Goal: Information Seeking & Learning: Learn about a topic

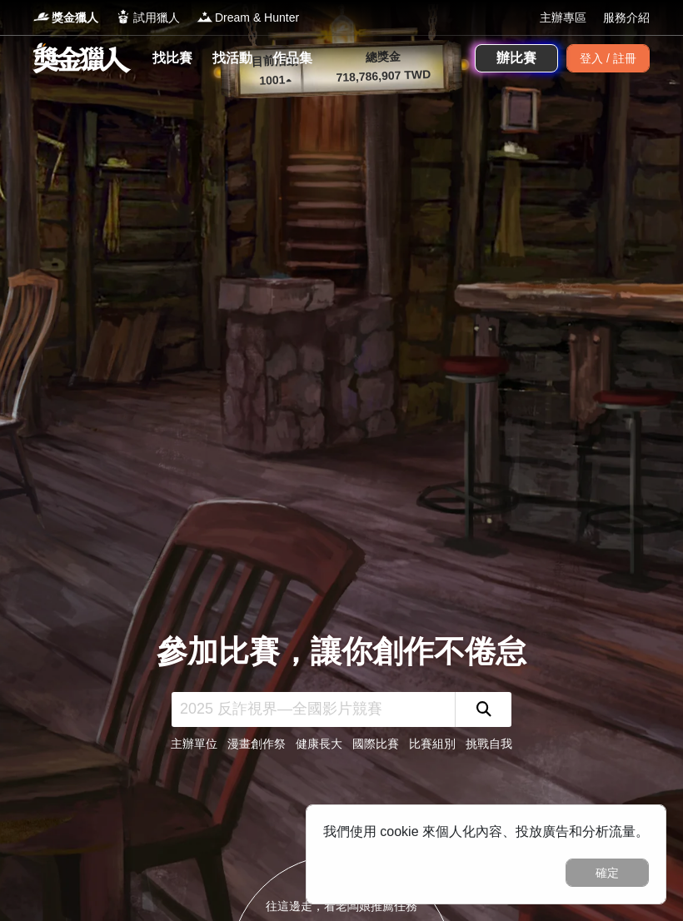
click at [80, 65] on link at bounding box center [82, 58] width 101 height 32
click at [185, 53] on link "找比賽" at bounding box center [172, 58] width 53 height 23
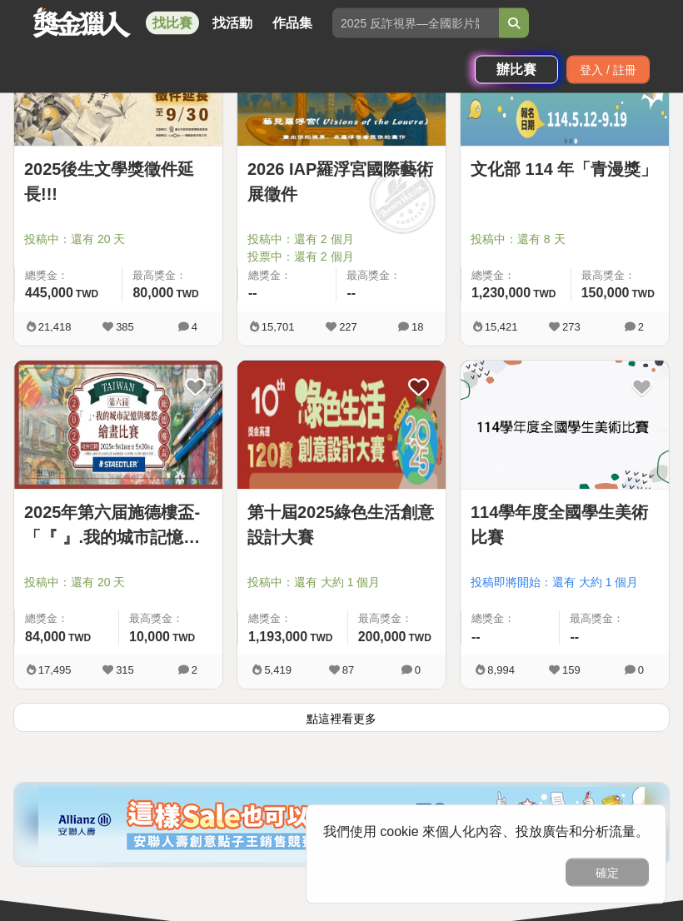
scroll to position [2662, 0]
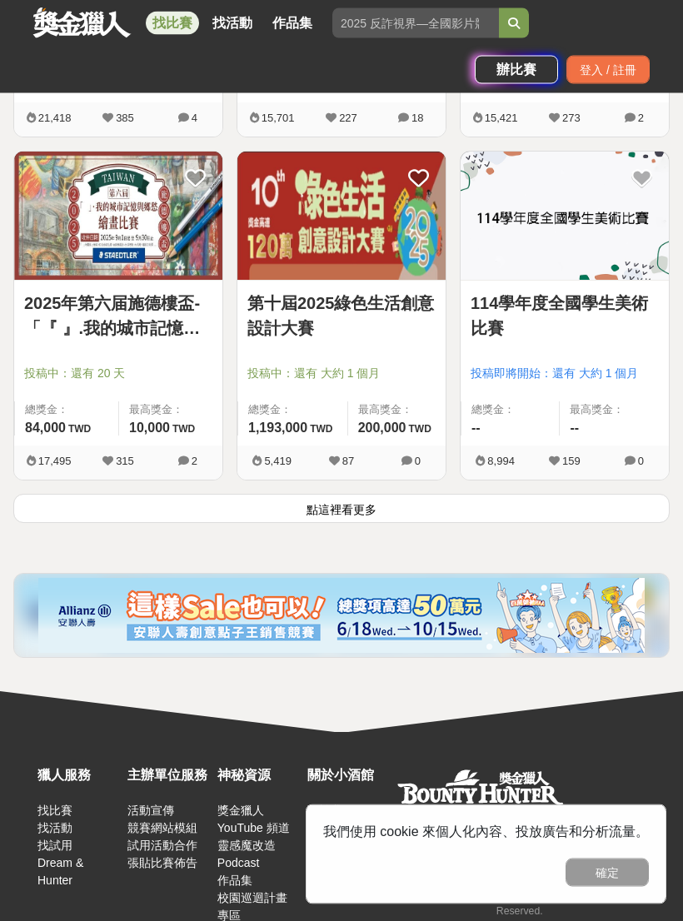
click at [595, 510] on button "點這裡看更多" at bounding box center [341, 509] width 656 height 29
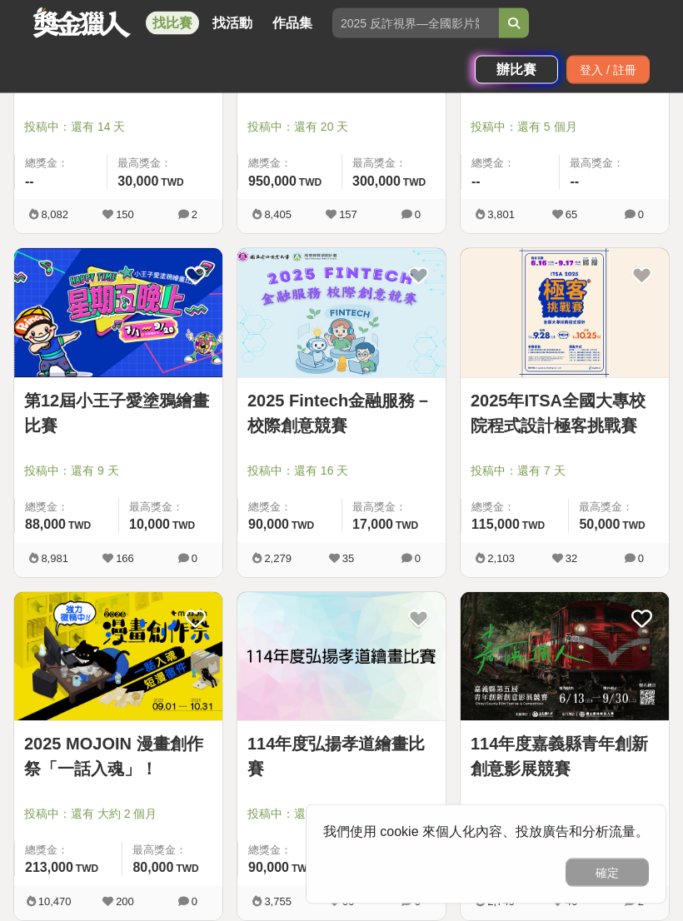
scroll to position [4283, 0]
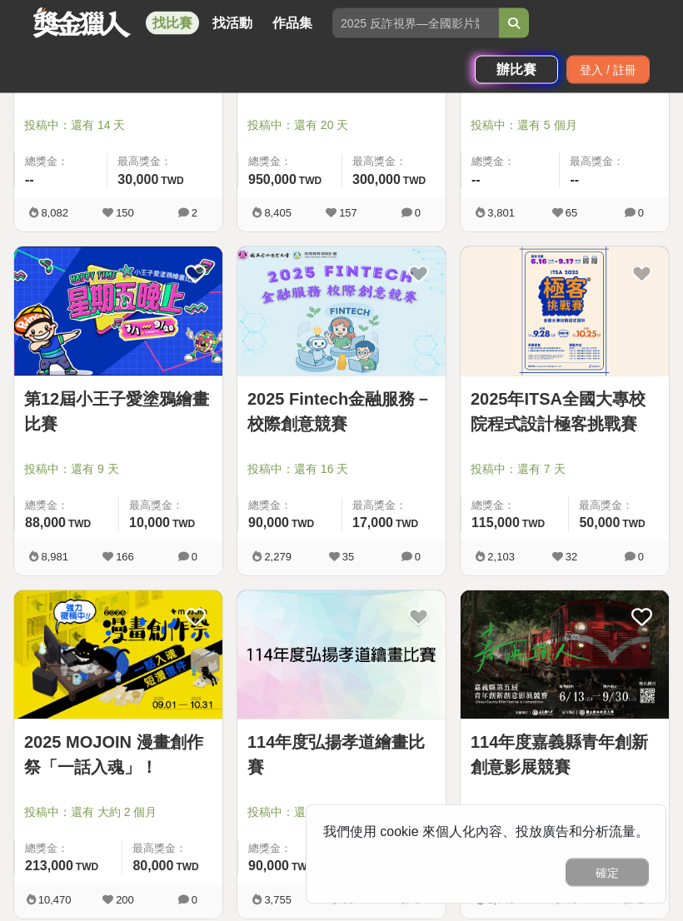
click at [609, 414] on link "2025年ITSA全國大專校院程式設計極客挑戰賽" at bounding box center [564, 412] width 188 height 50
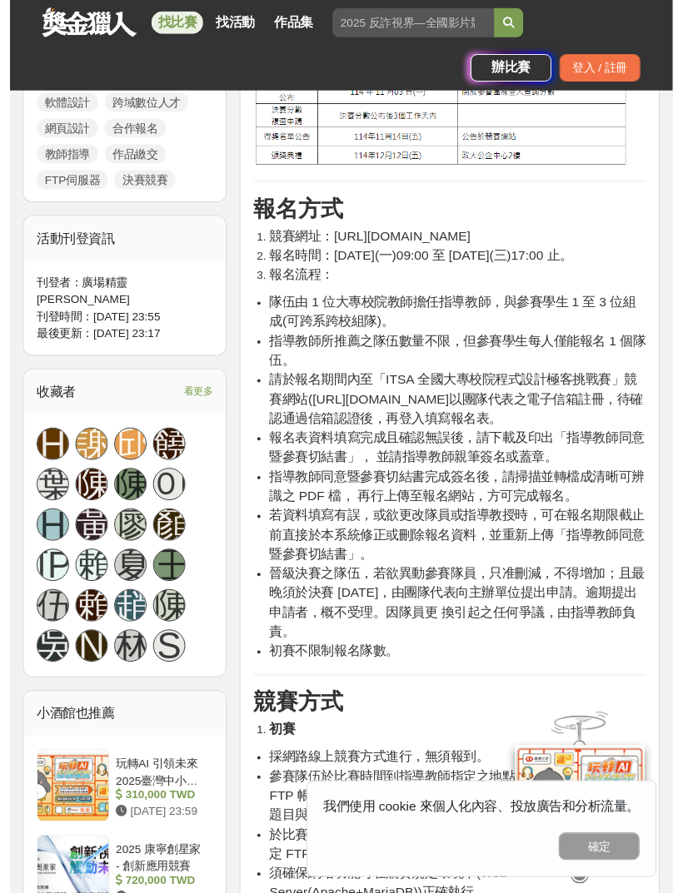
scroll to position [1071, 0]
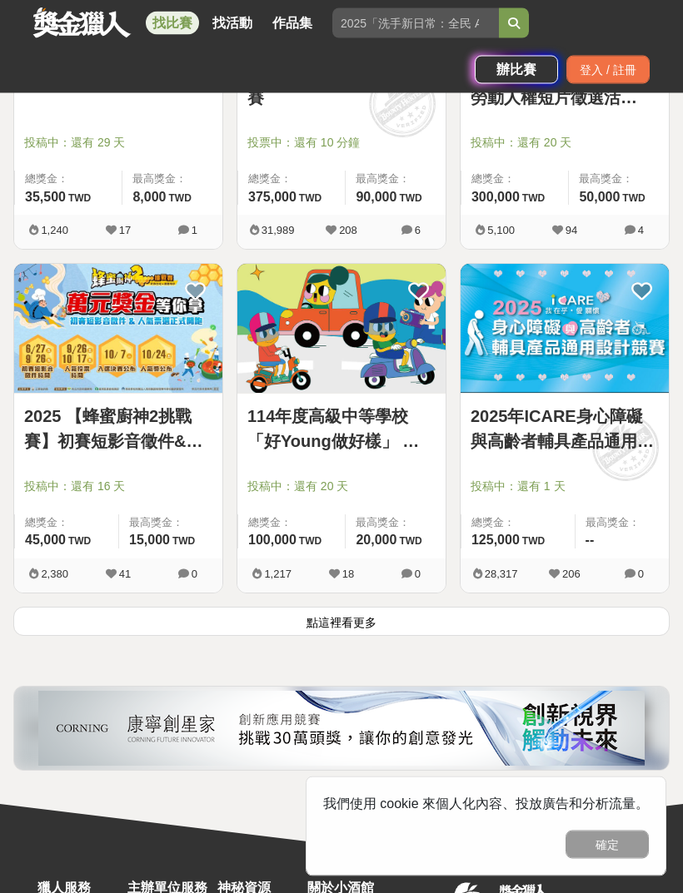
scroll to position [5296, 0]
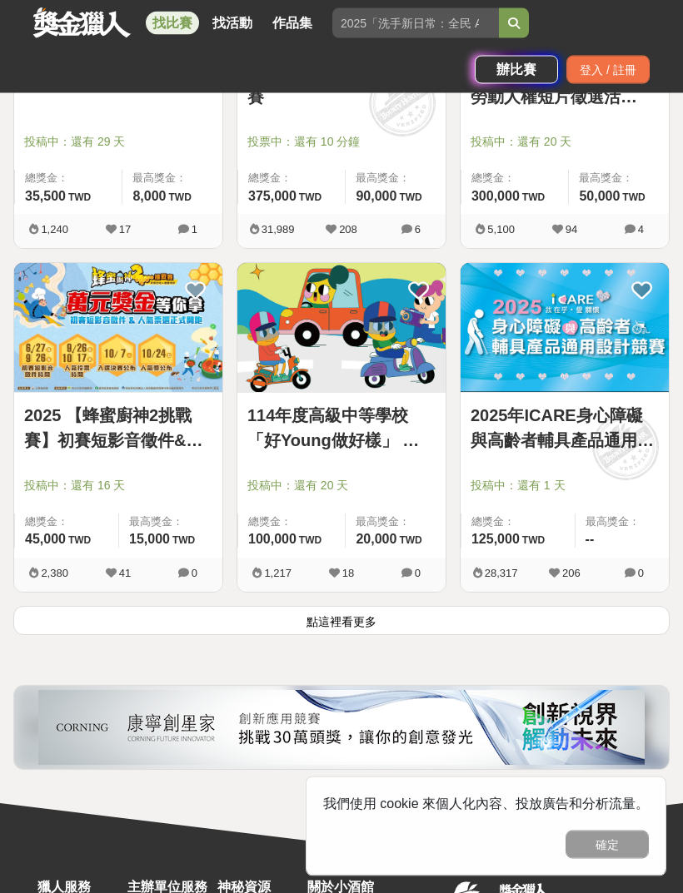
click at [624, 619] on button "點這裡看更多" at bounding box center [341, 621] width 656 height 29
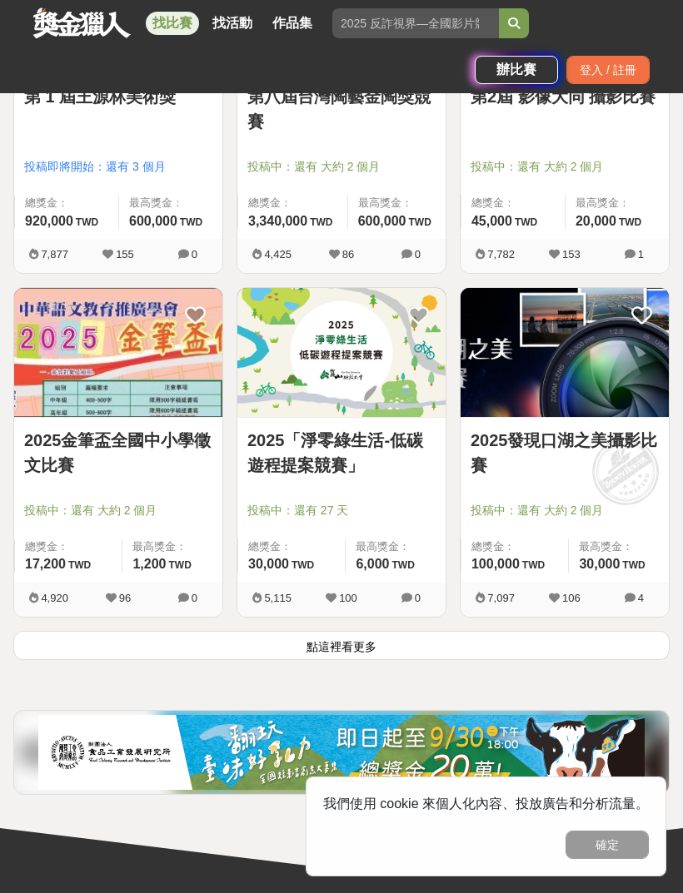
scroll to position [8020, 0]
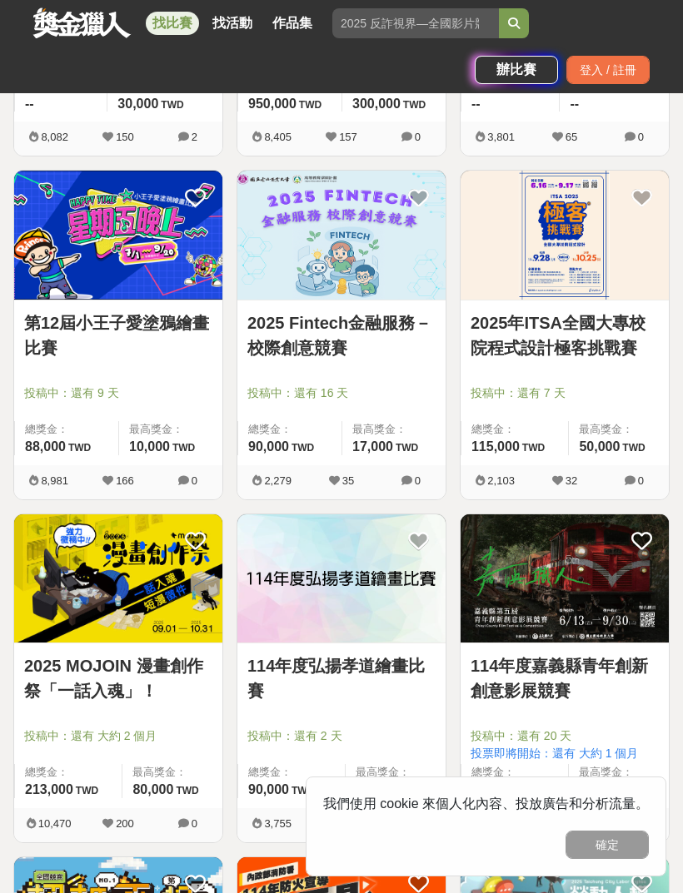
click at [619, 333] on link "2025年ITSA全國大專校院程式設計極客挑戰賽" at bounding box center [564, 336] width 188 height 50
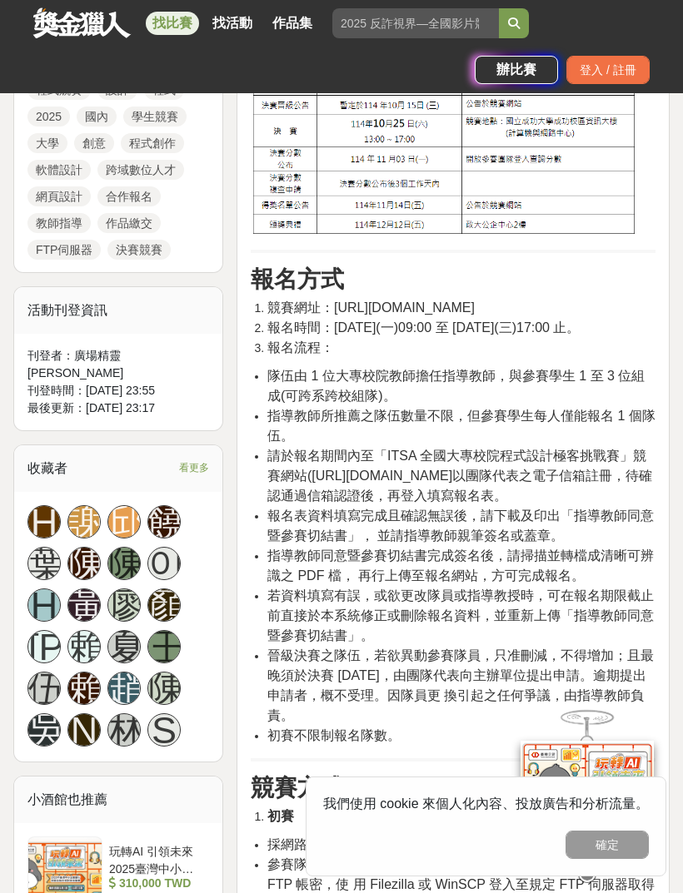
scroll to position [1012, 0]
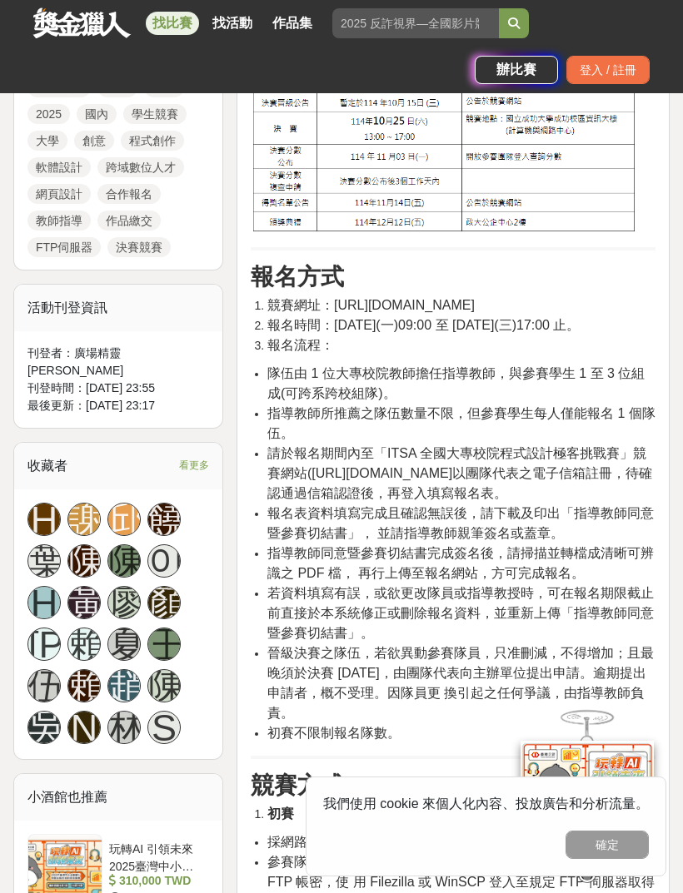
click at [531, 288] on h3 "報名方式" at bounding box center [453, 277] width 405 height 28
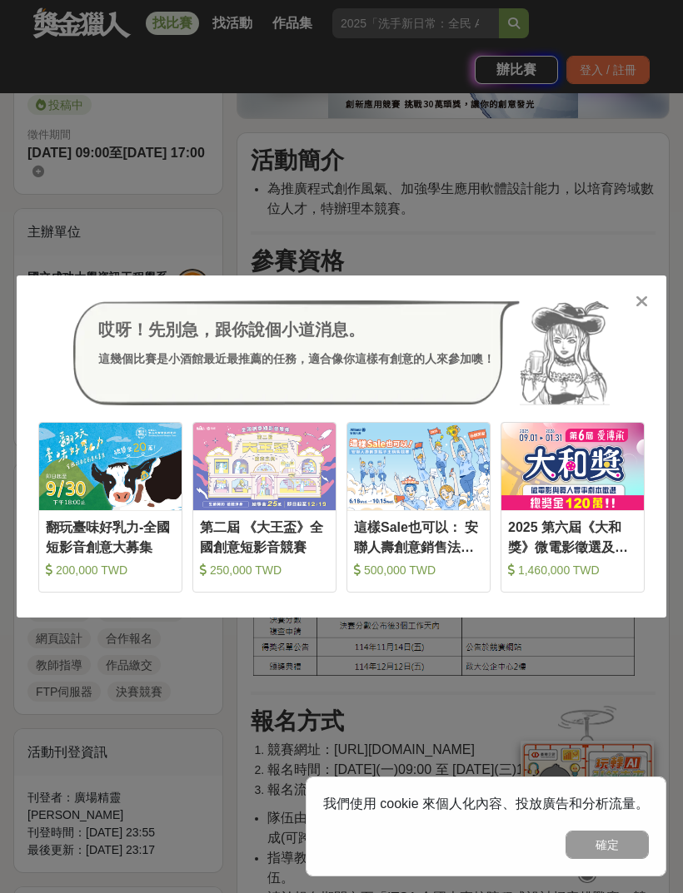
scroll to position [564, 0]
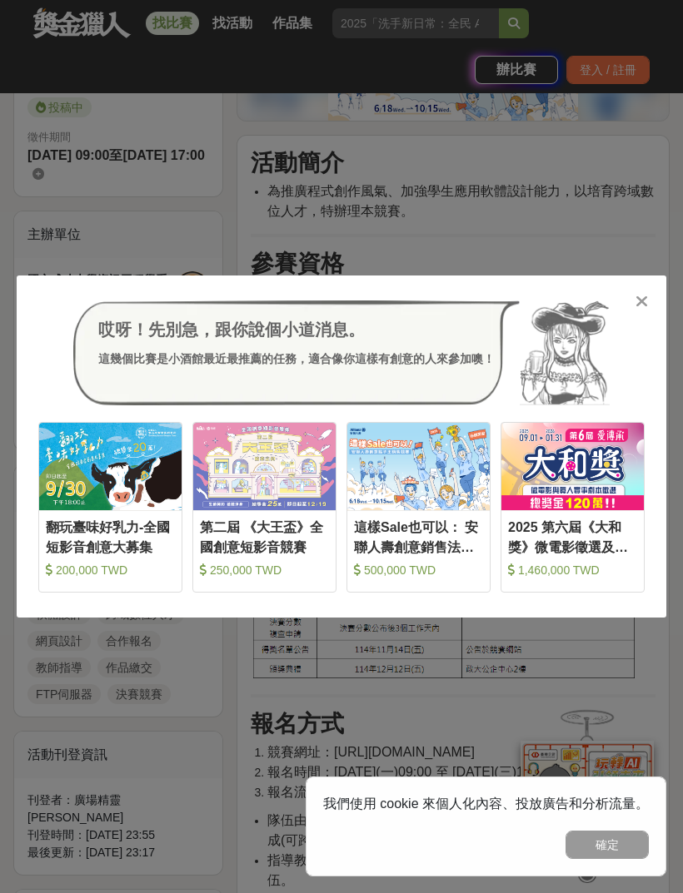
click at [636, 302] on icon at bounding box center [641, 301] width 12 height 17
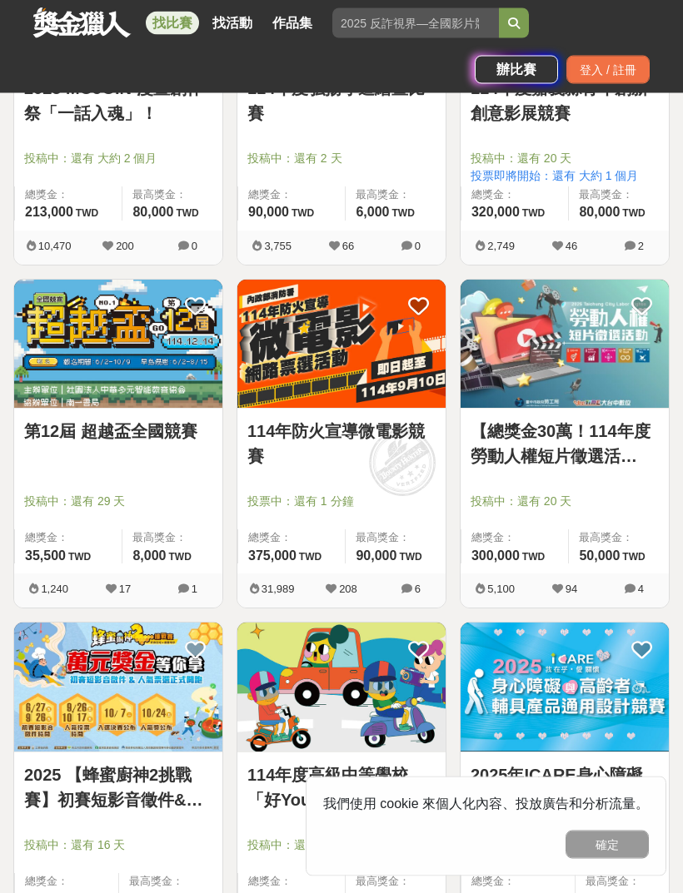
scroll to position [4944, 0]
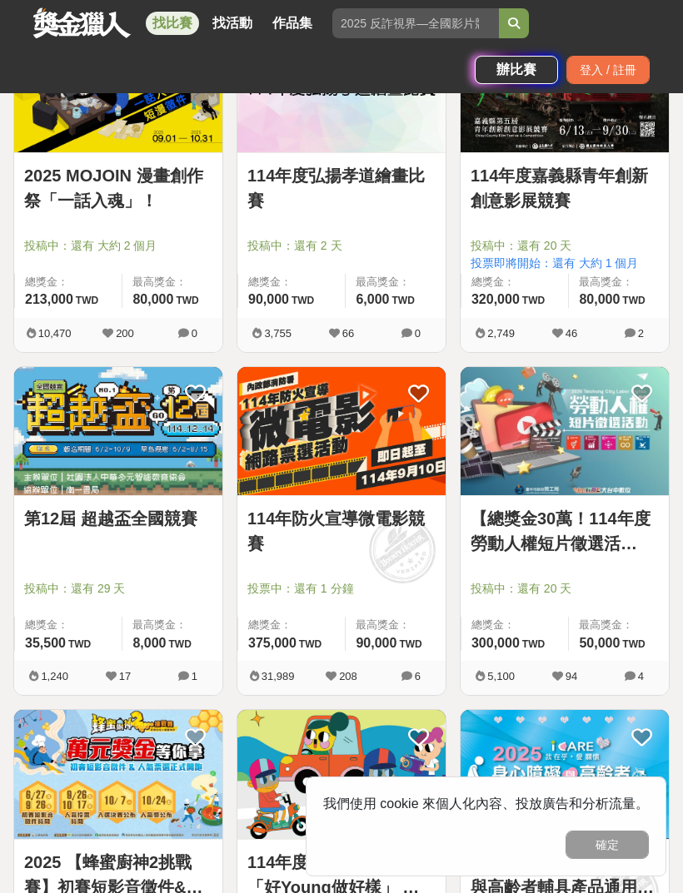
click at [161, 529] on link "第12屆 超越盃全國競賽" at bounding box center [118, 518] width 188 height 25
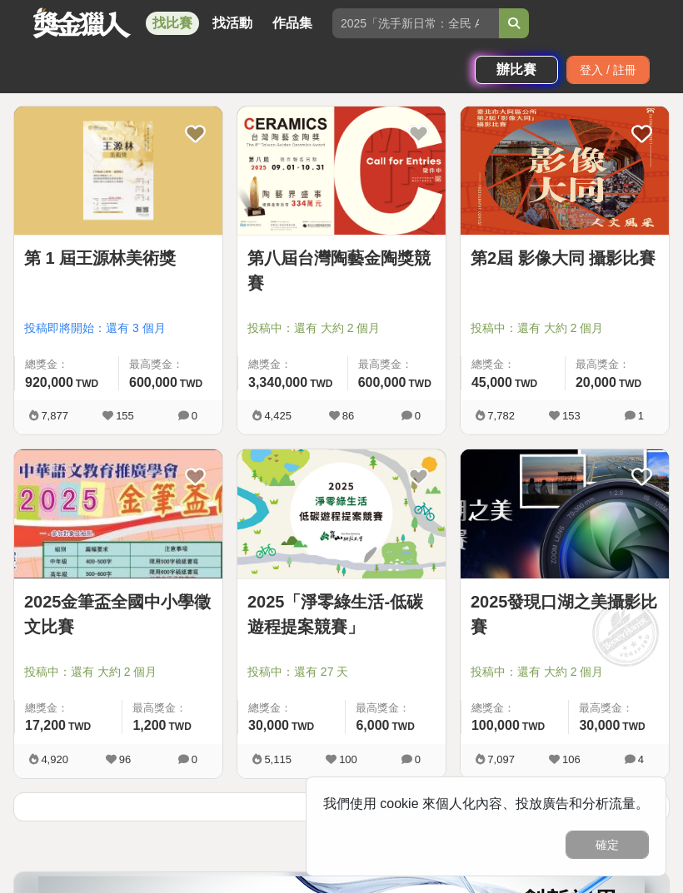
scroll to position [7867, 0]
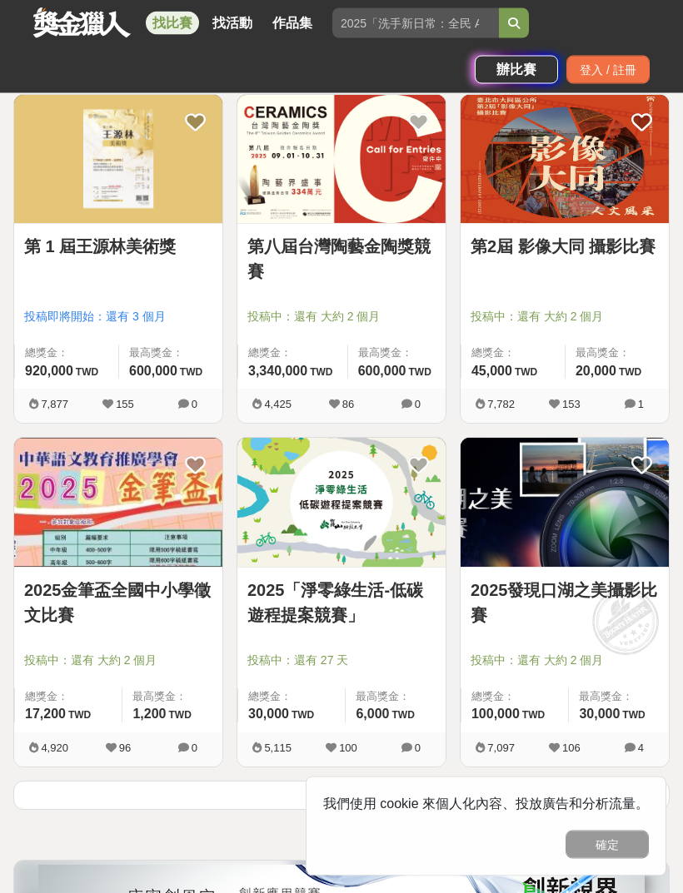
click at [564, 796] on button "點這裡看更多" at bounding box center [341, 796] width 656 height 29
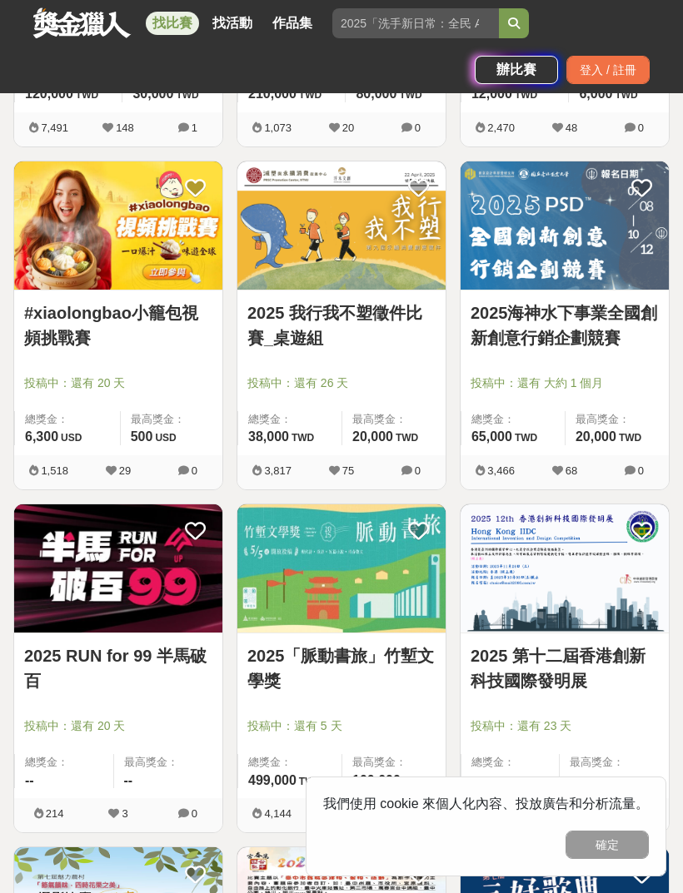
scroll to position [10961, 0]
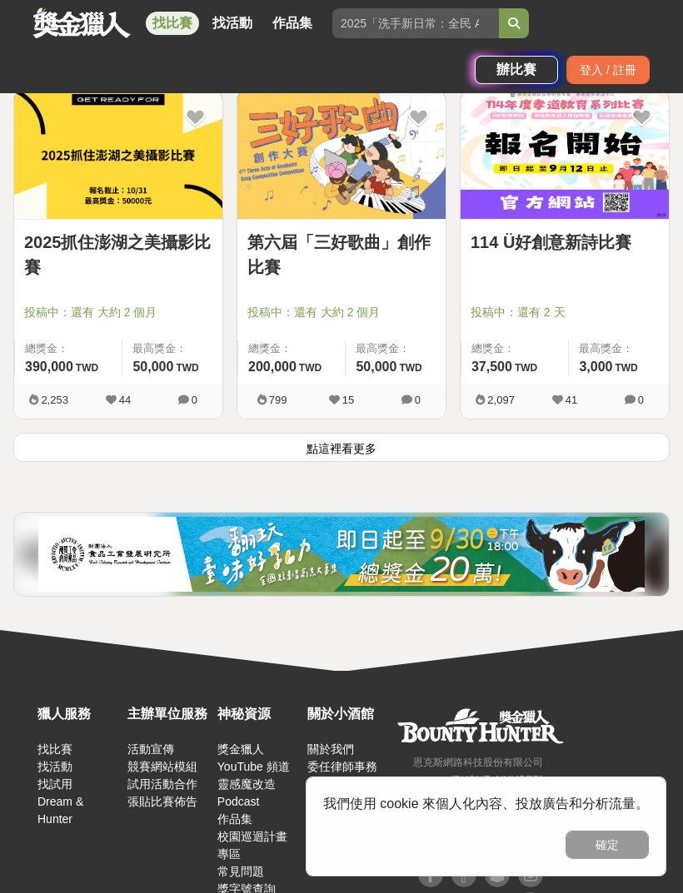
click at [496, 455] on button "點這裡看更多" at bounding box center [341, 447] width 656 height 29
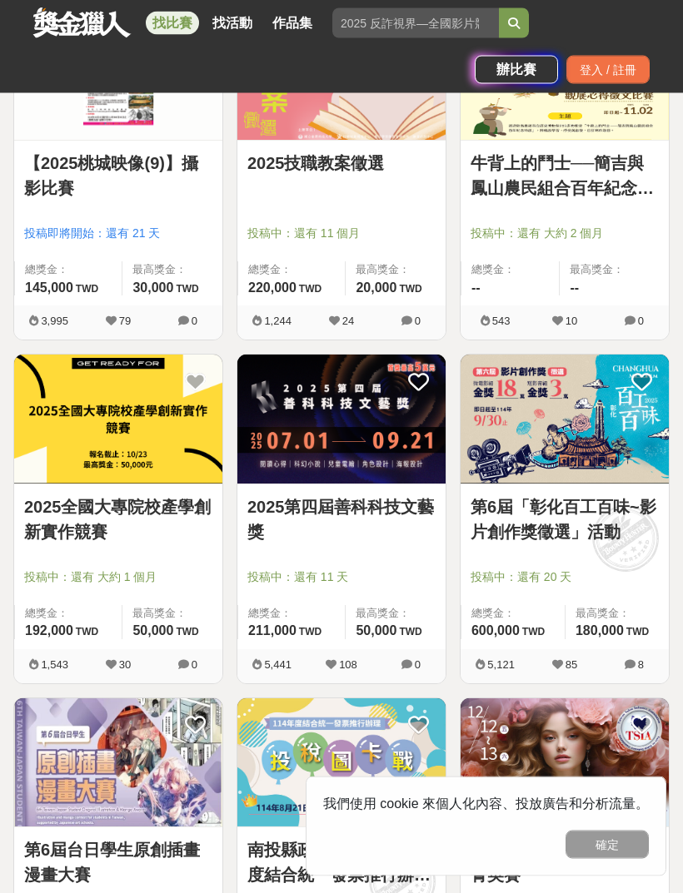
scroll to position [11383, 0]
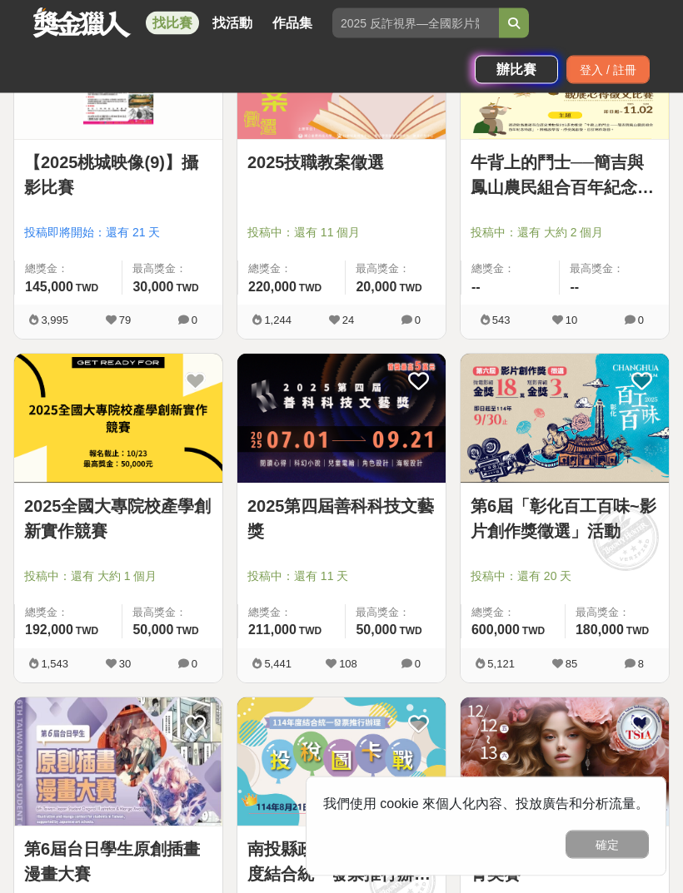
click at [117, 442] on img at bounding box center [118, 419] width 208 height 128
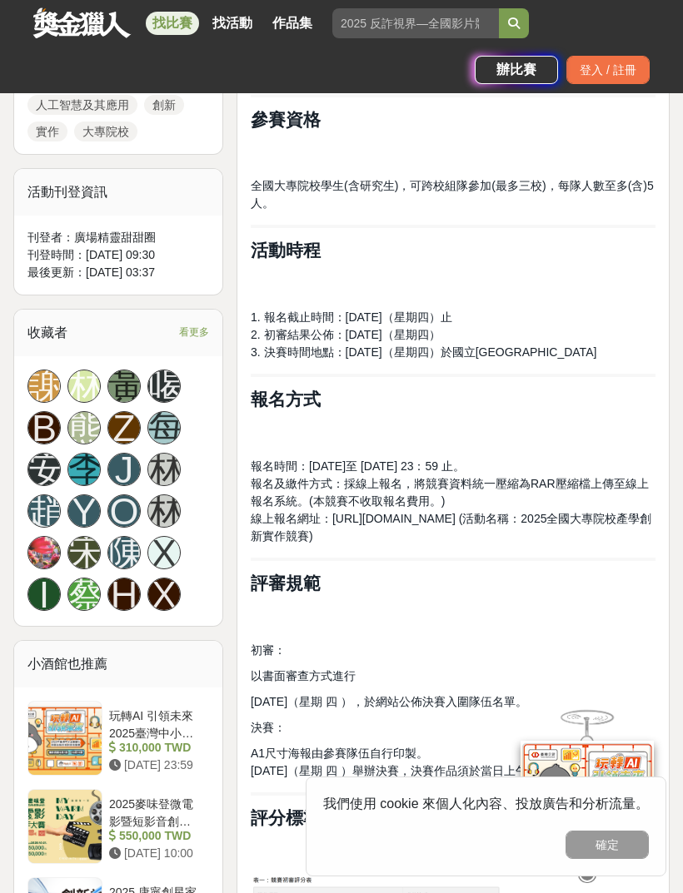
scroll to position [957, 0]
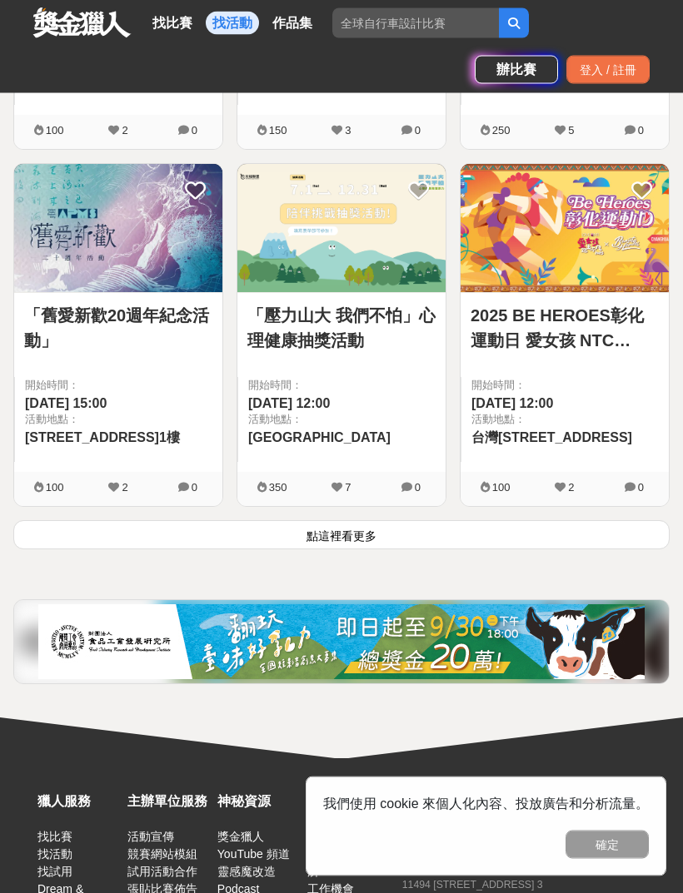
scroll to position [2836, 0]
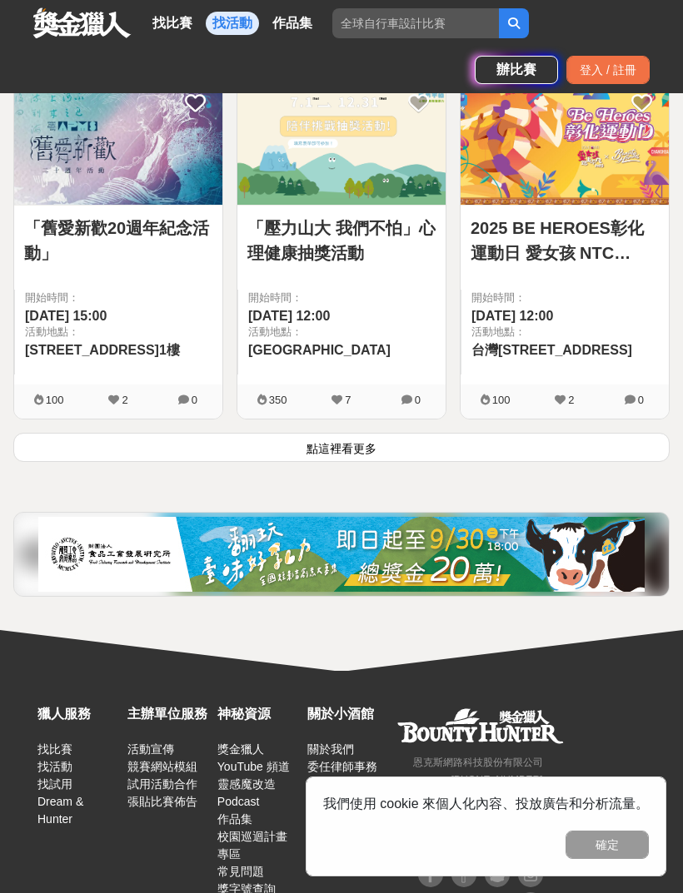
click at [521, 450] on button "點這裡看更多" at bounding box center [341, 447] width 656 height 29
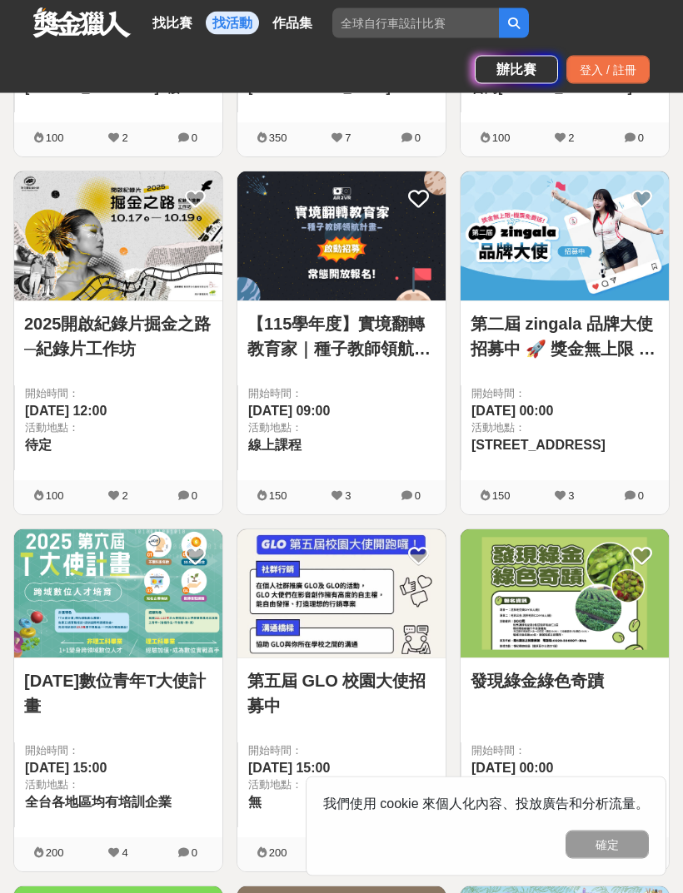
scroll to position [3109, 0]
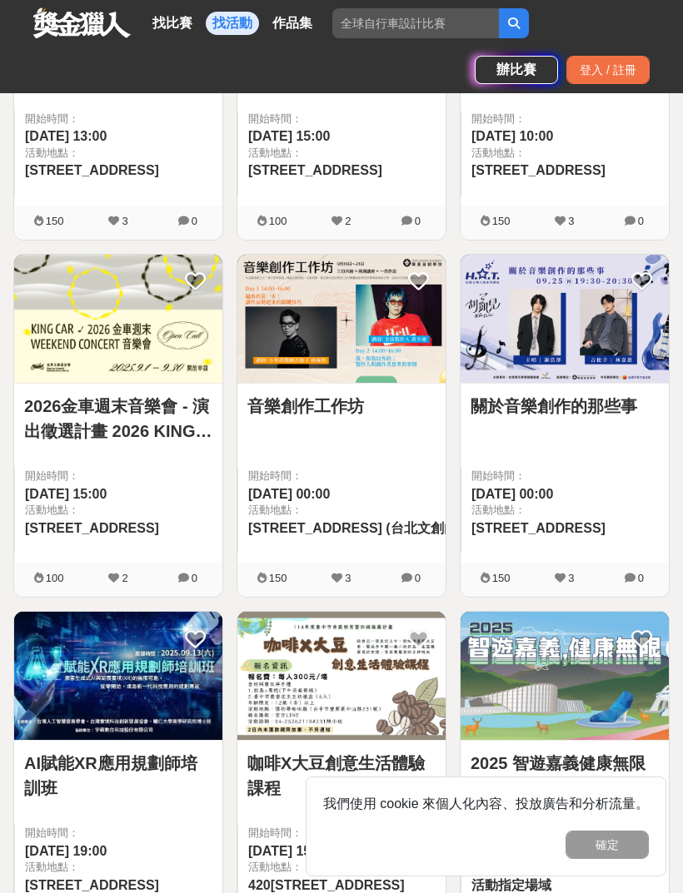
click at [171, 19] on link "找比賽" at bounding box center [172, 23] width 53 height 23
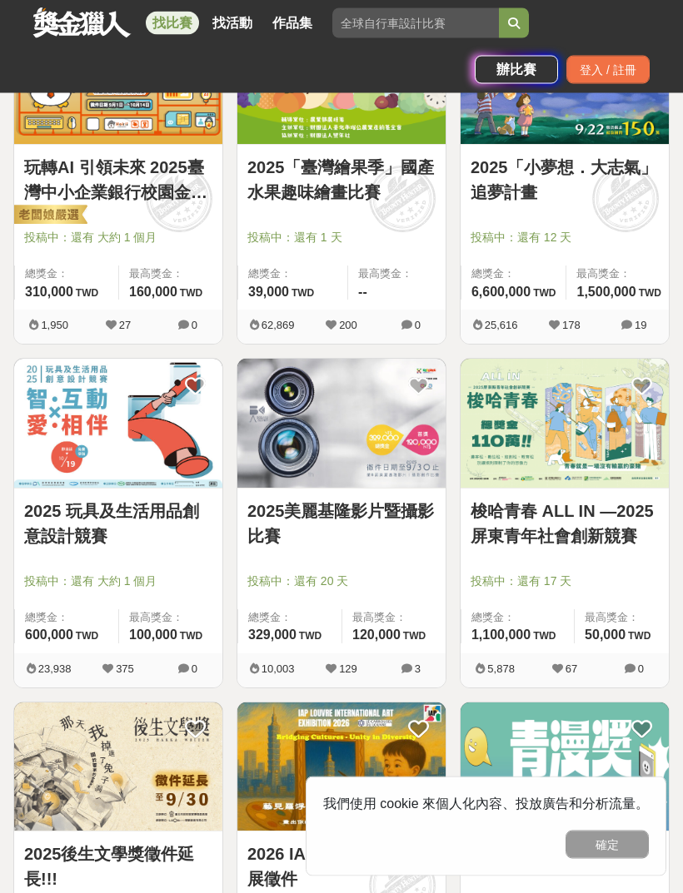
scroll to position [1768, 0]
click at [85, 520] on link "2025 玩具及生活用品創意設計競賽" at bounding box center [118, 524] width 188 height 50
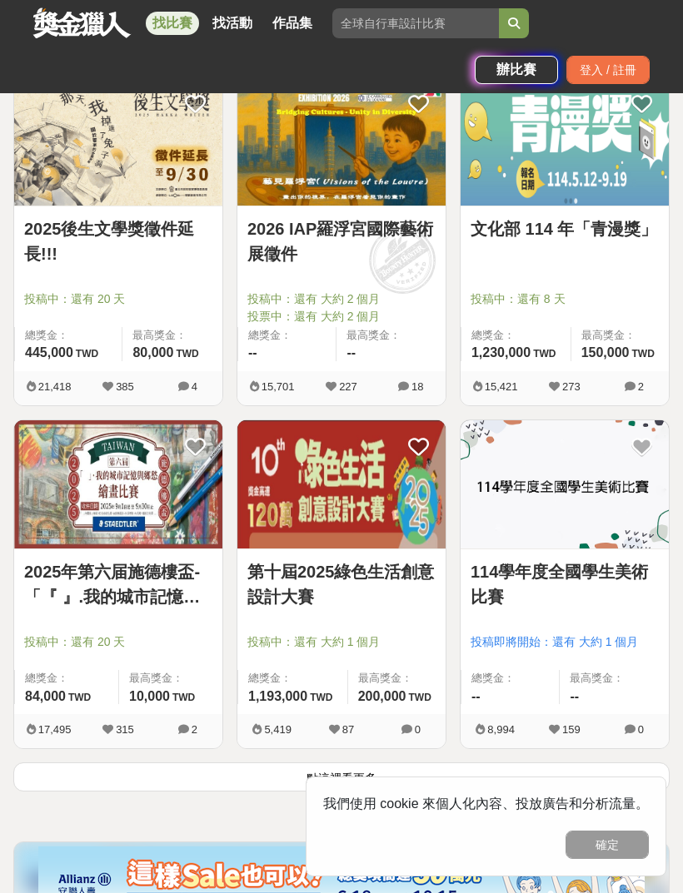
scroll to position [2429, 0]
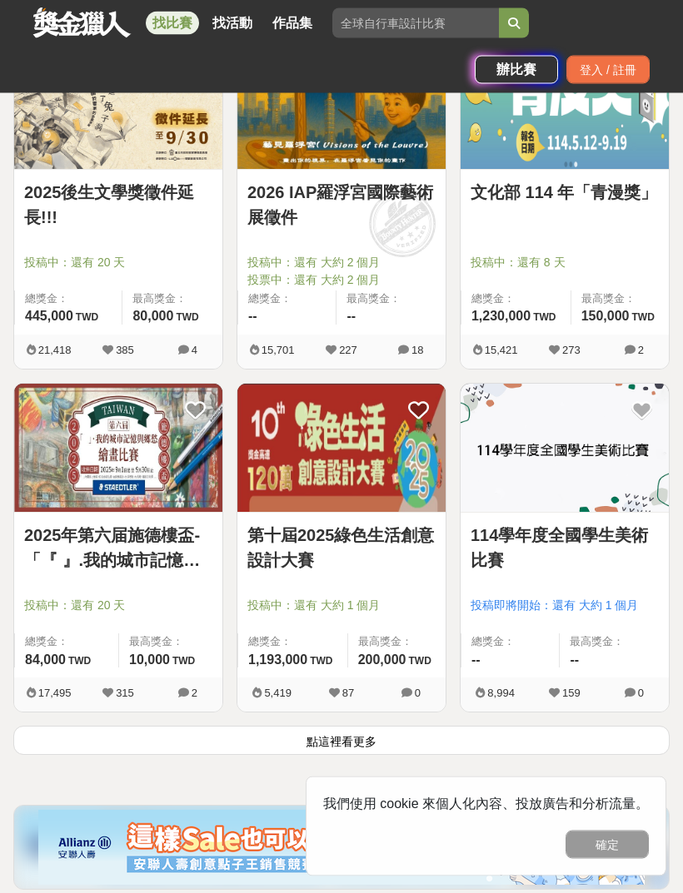
click at [228, 754] on button "點這裡看更多" at bounding box center [341, 741] width 656 height 29
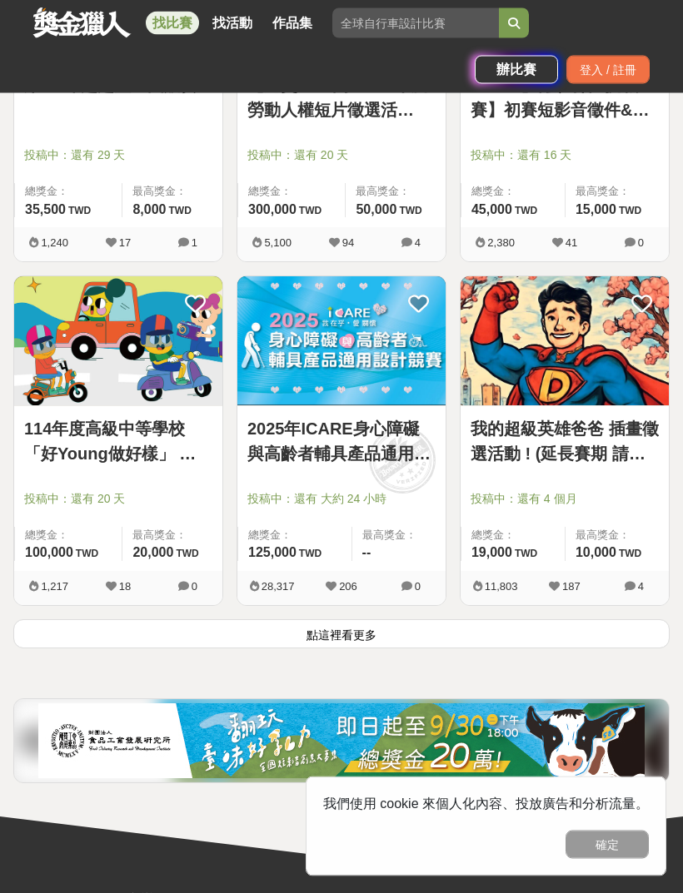
scroll to position [5287, 0]
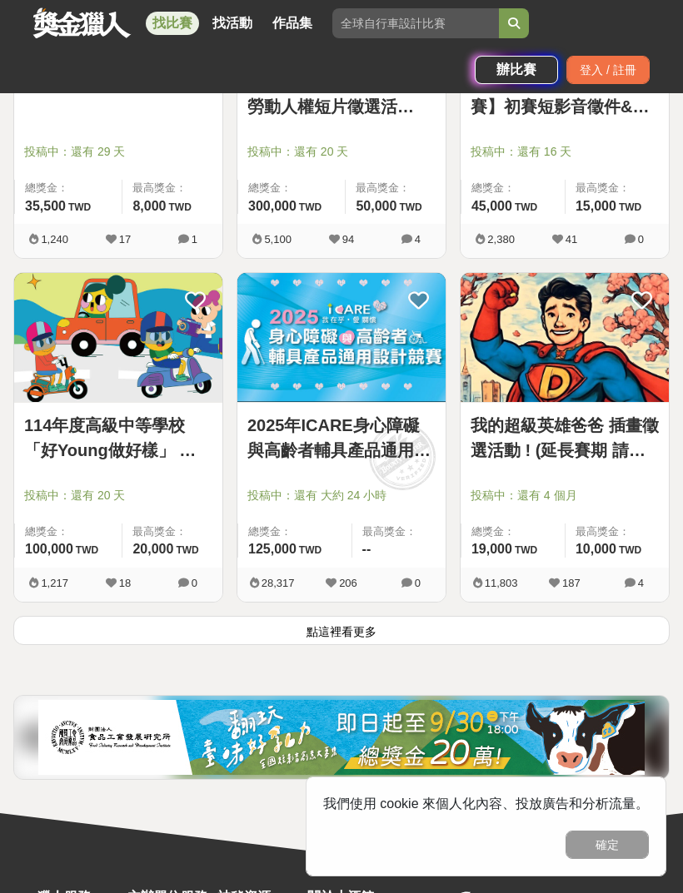
click at [159, 635] on button "點這裡看更多" at bounding box center [341, 630] width 656 height 29
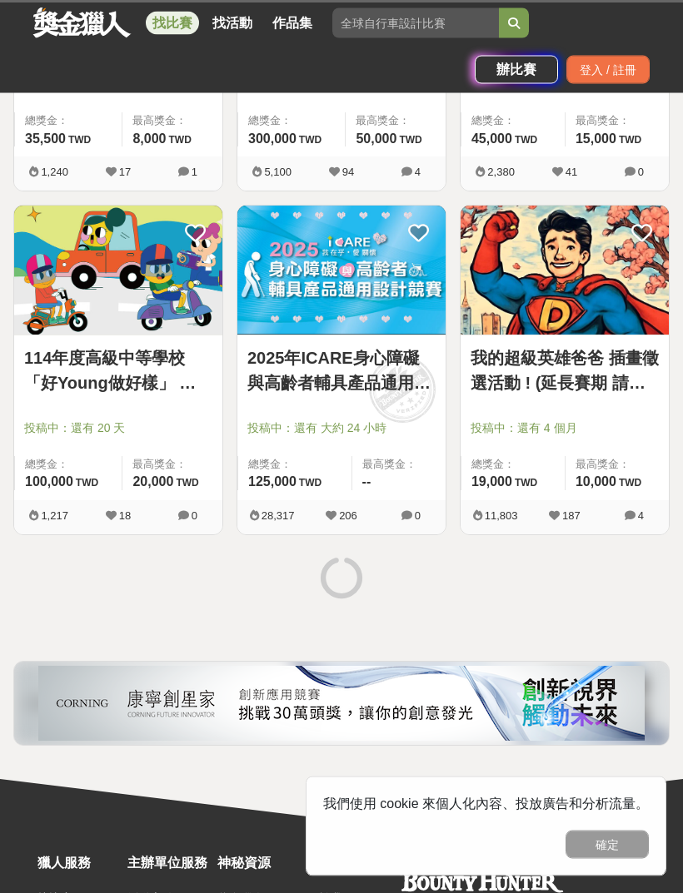
scroll to position [5374, 0]
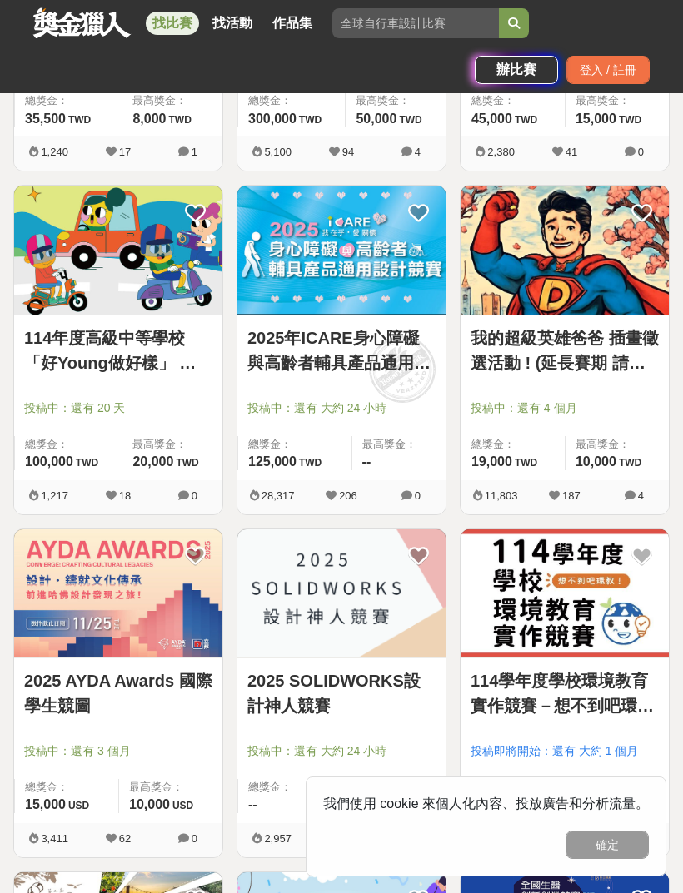
click at [530, 686] on link "114學年度學校環境教育實作競賽－想不到吧環教！" at bounding box center [564, 694] width 188 height 50
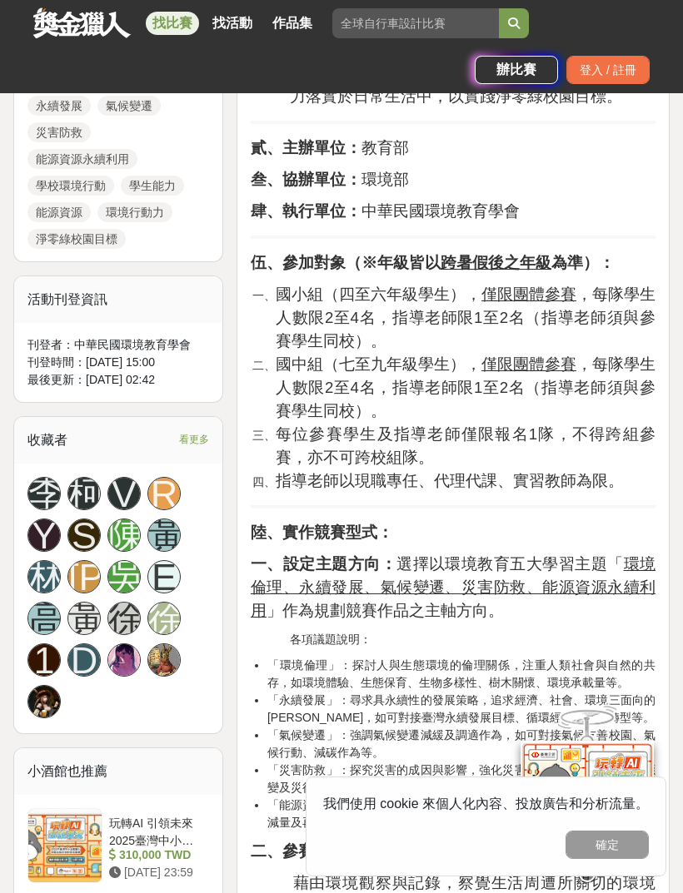
scroll to position [1049, 0]
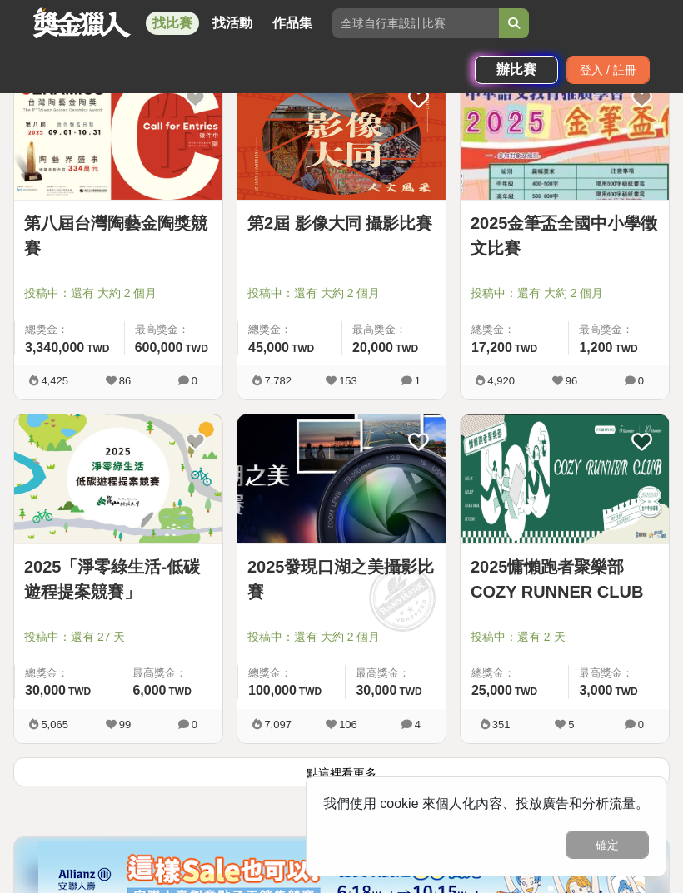
scroll to position [7909, 0]
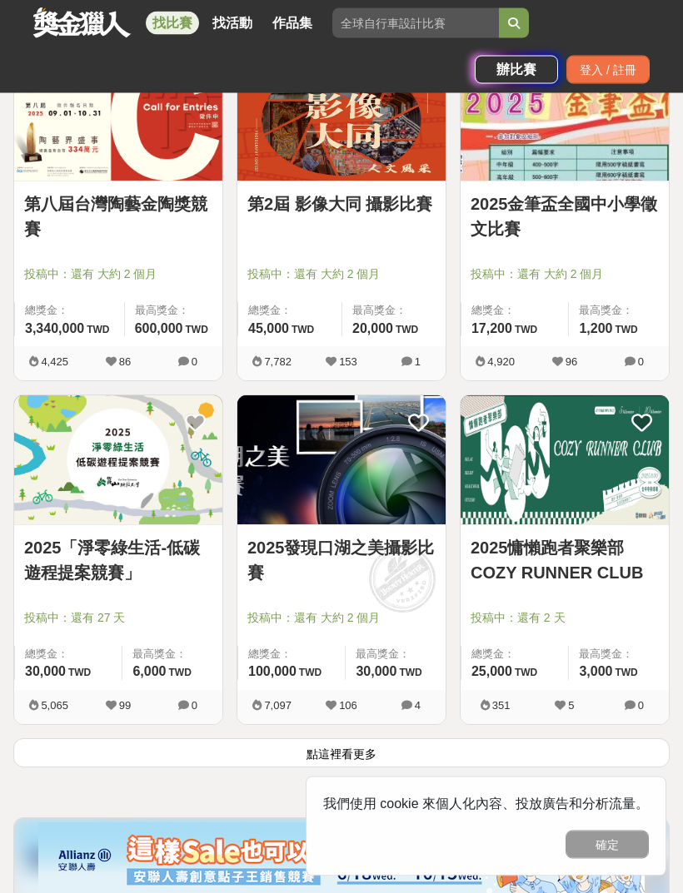
click at [420, 758] on button "點這裡看更多" at bounding box center [341, 753] width 656 height 29
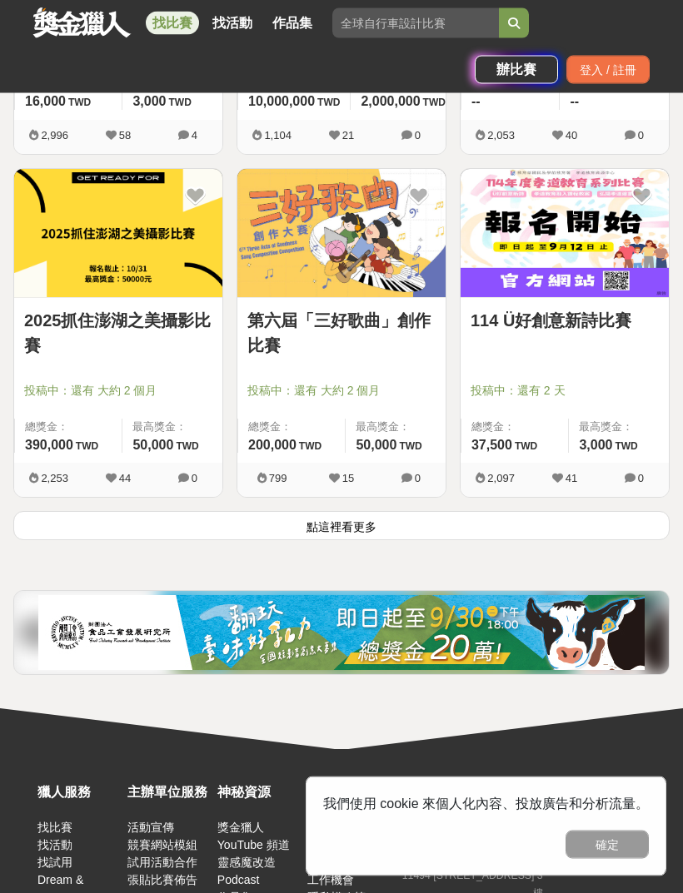
scroll to position [10896, 0]
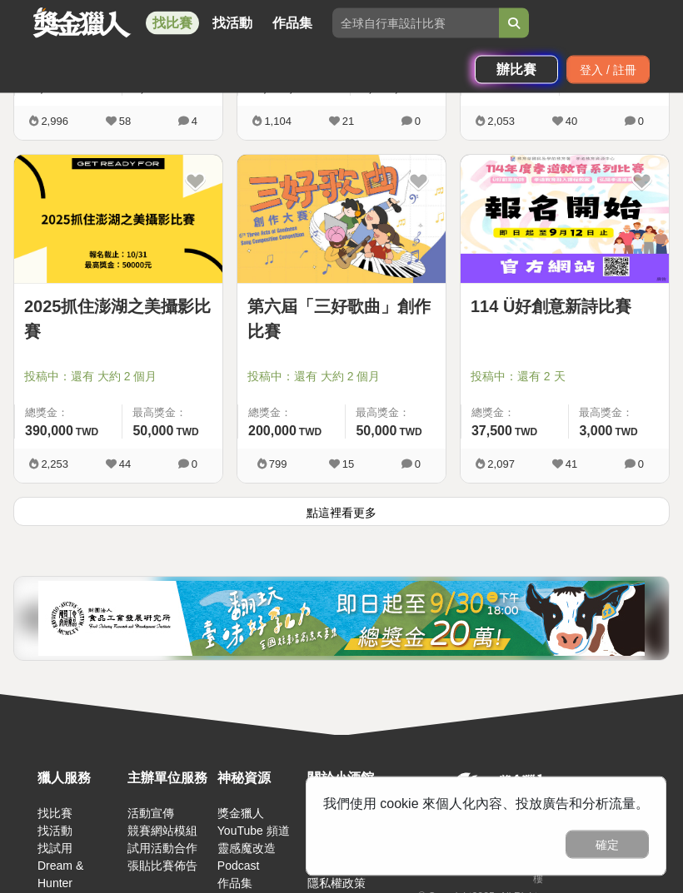
click at [609, 508] on button "點這裡看更多" at bounding box center [341, 512] width 656 height 29
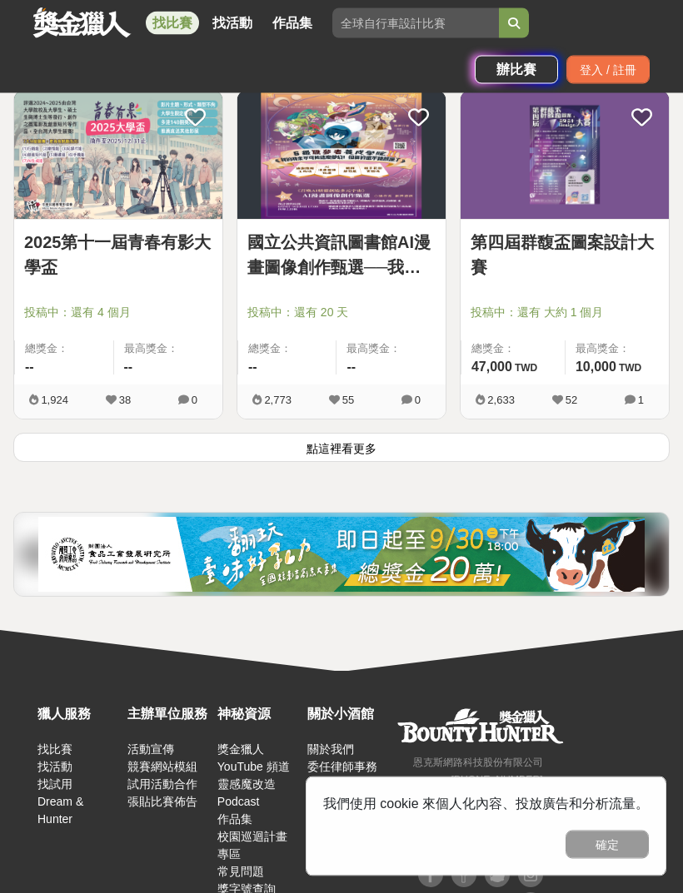
scroll to position [13707, 0]
click at [621, 455] on button "點這裡看更多" at bounding box center [341, 447] width 656 height 29
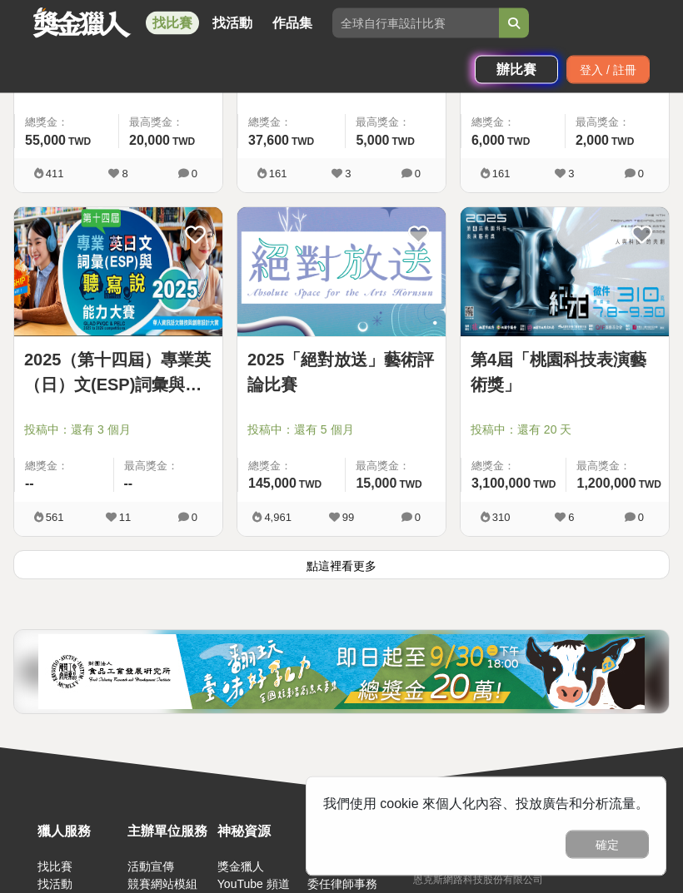
scroll to position [16453, 0]
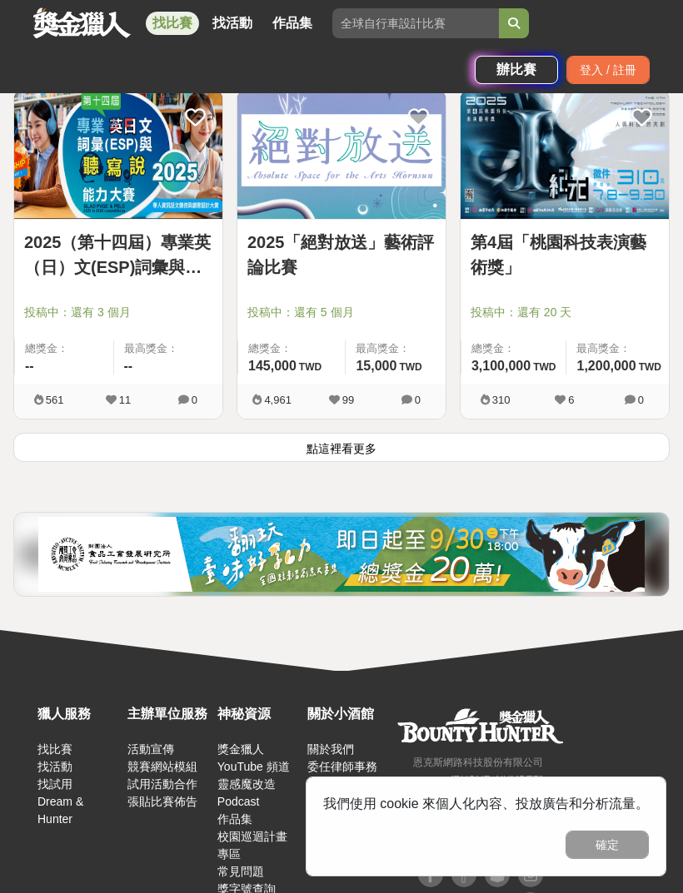
click at [609, 453] on button "點這裡看更多" at bounding box center [341, 447] width 656 height 29
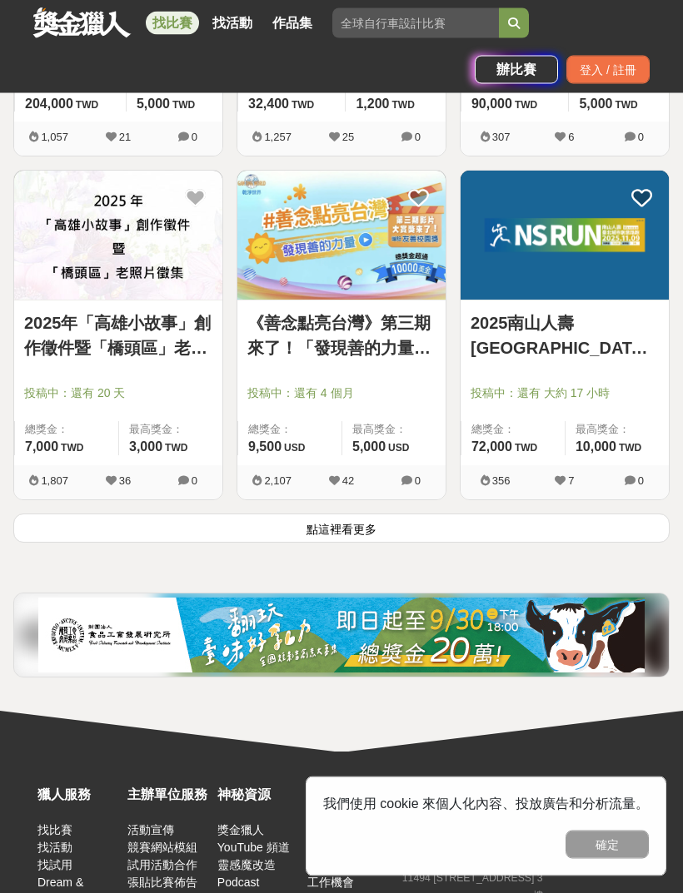
scroll to position [19126, 0]
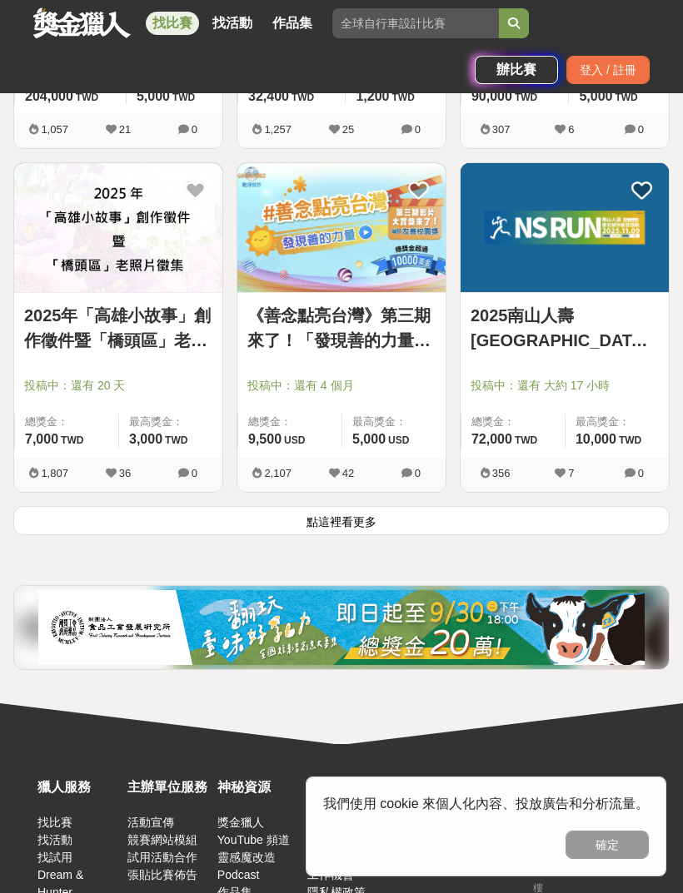
click at [609, 509] on button "點這裡看更多" at bounding box center [341, 520] width 656 height 29
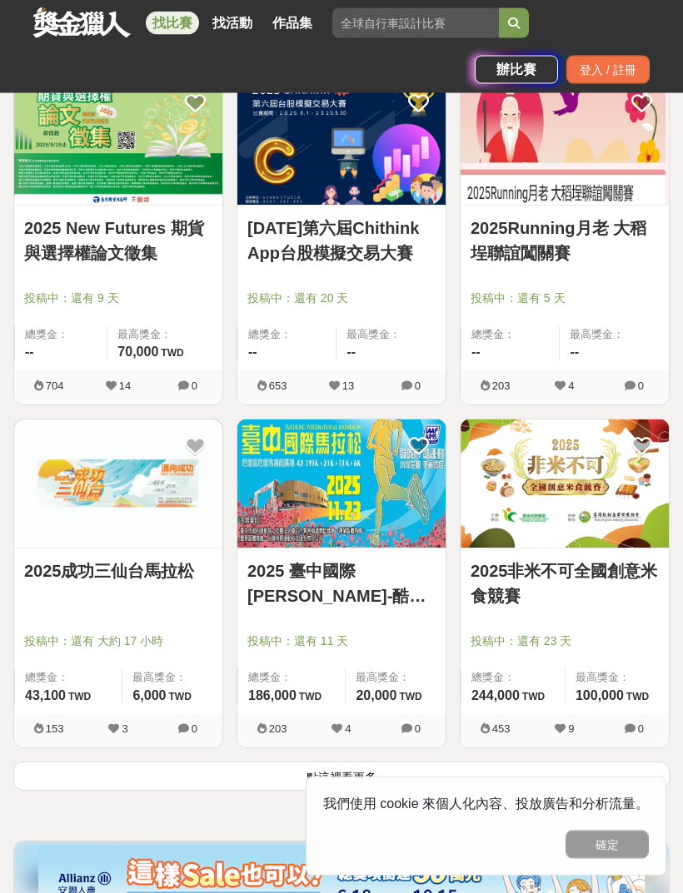
scroll to position [21616, 0]
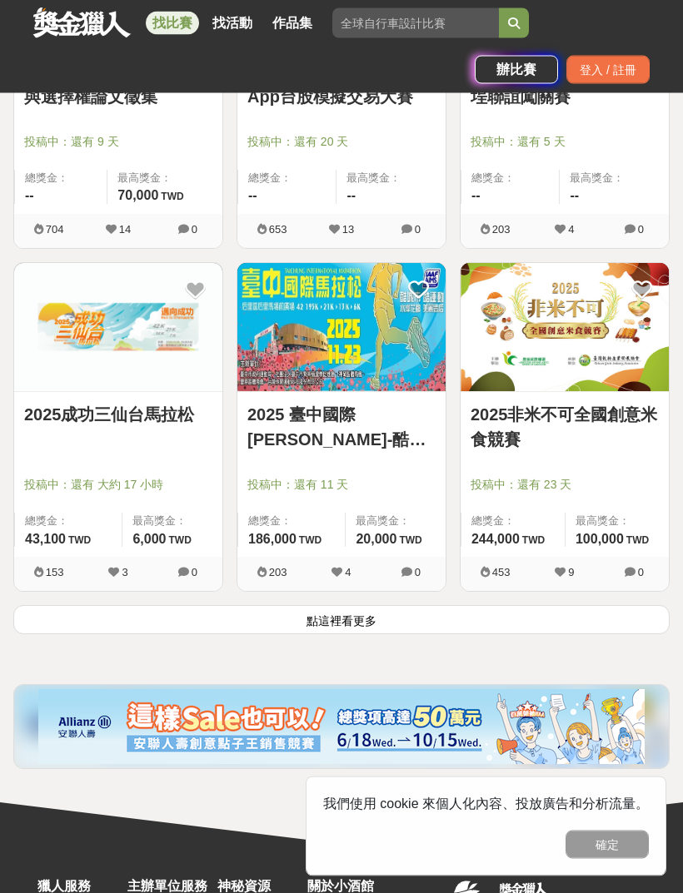
click at [152, 624] on button "點這裡看更多" at bounding box center [341, 620] width 656 height 29
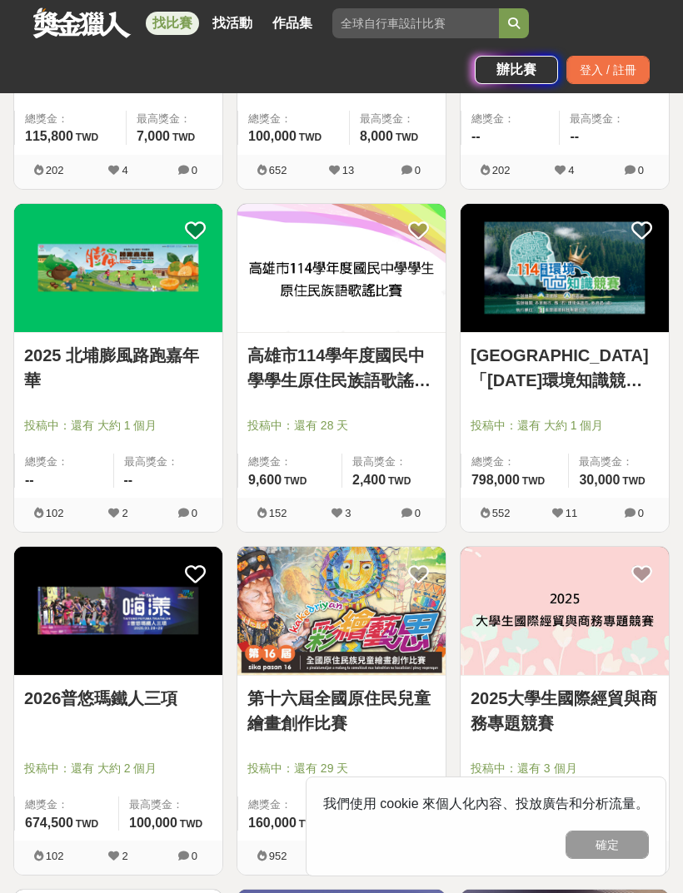
scroll to position [24691, 0]
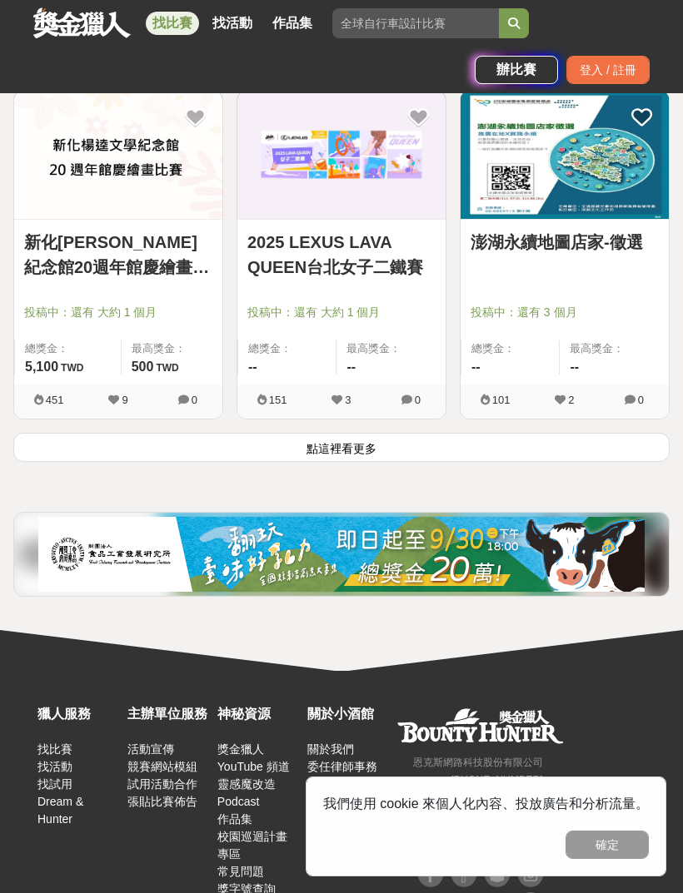
click at [78, 455] on button "點這裡看更多" at bounding box center [341, 447] width 656 height 29
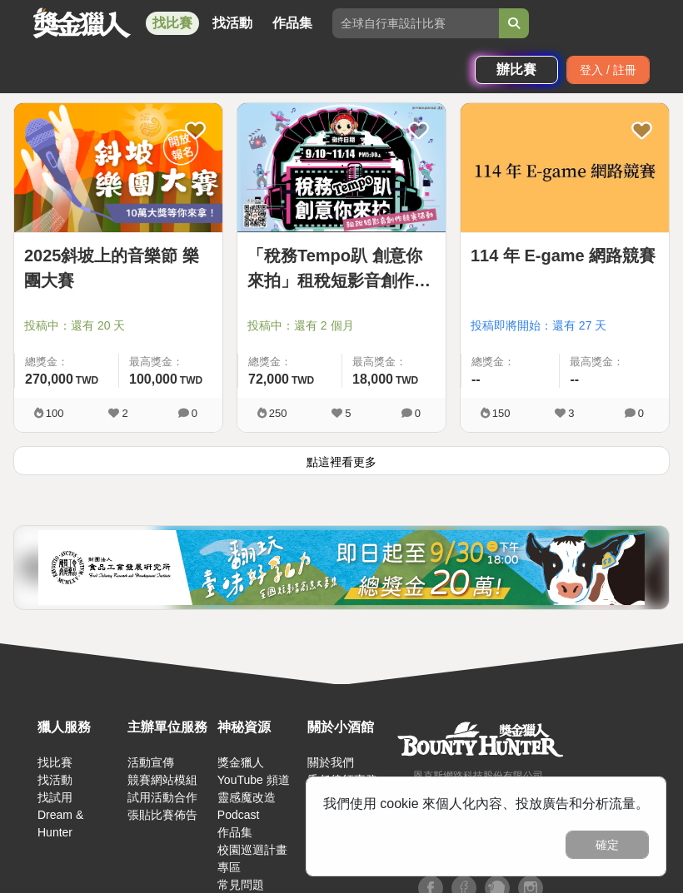
scroll to position [27437, 0]
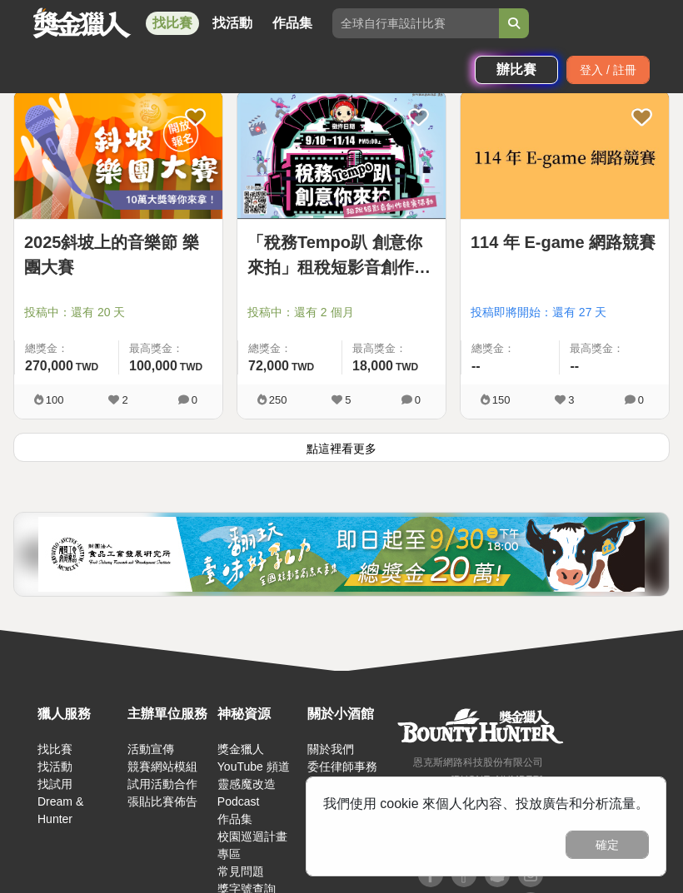
click at [626, 447] on button "點這裡看更多" at bounding box center [341, 447] width 656 height 29
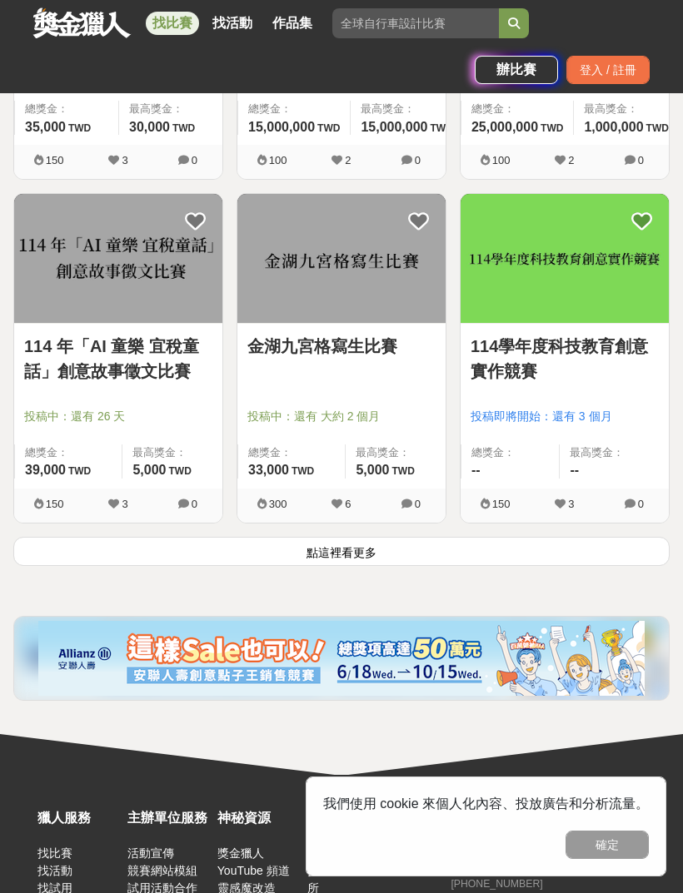
scroll to position [30183, 0]
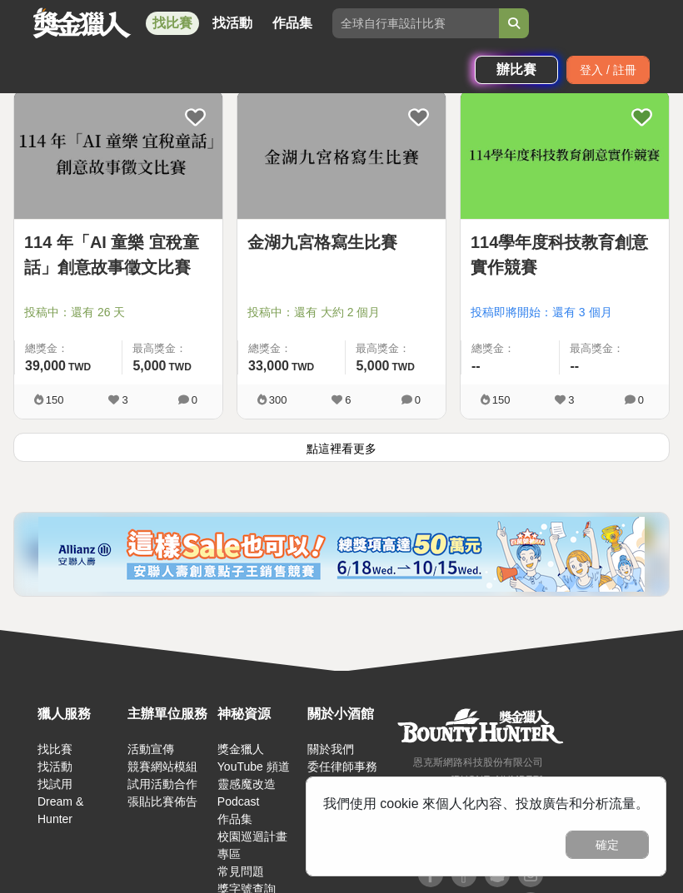
click at [625, 444] on button "點這裡看更多" at bounding box center [341, 447] width 656 height 29
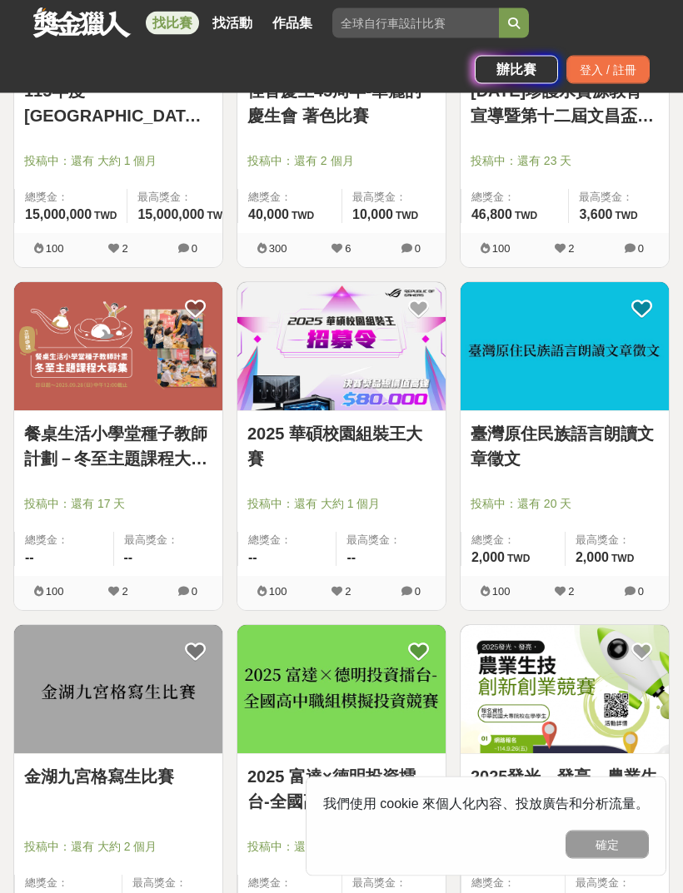
scroll to position [31415, 0]
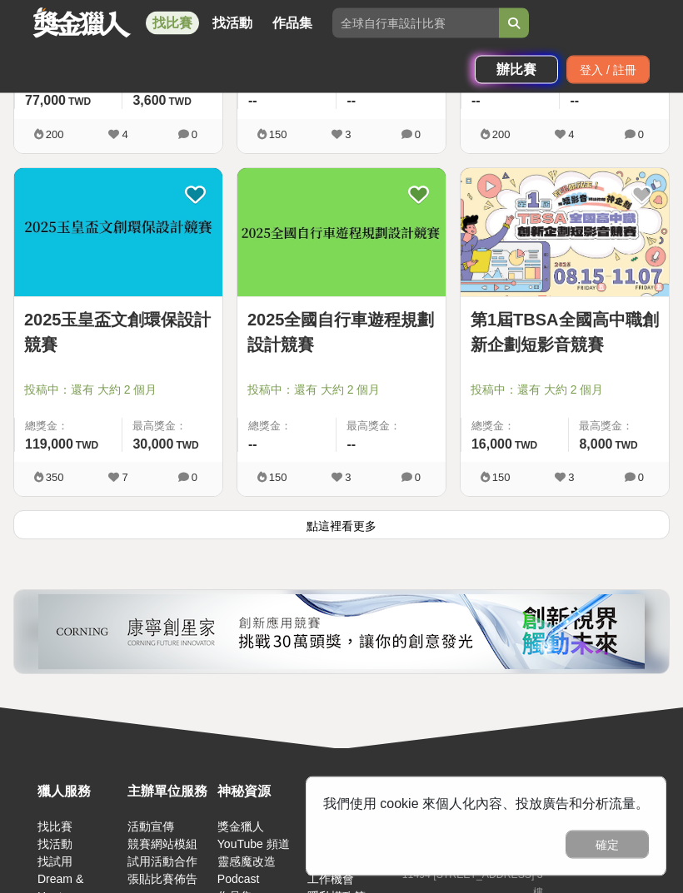
click at [611, 530] on button "點這裡看更多" at bounding box center [341, 525] width 656 height 29
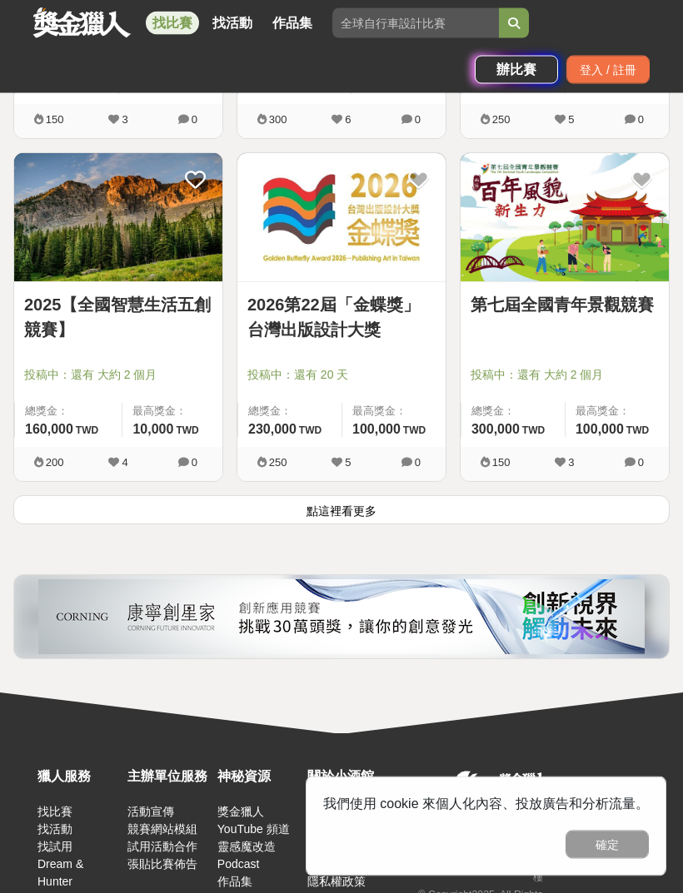
scroll to position [35674, 0]
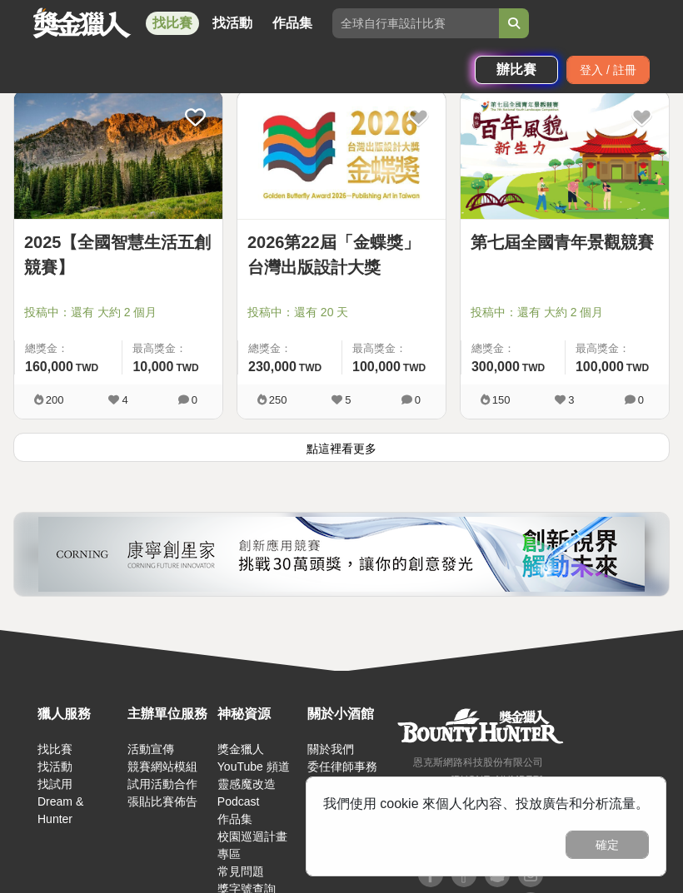
click at [631, 456] on button "點這裡看更多" at bounding box center [341, 447] width 656 height 29
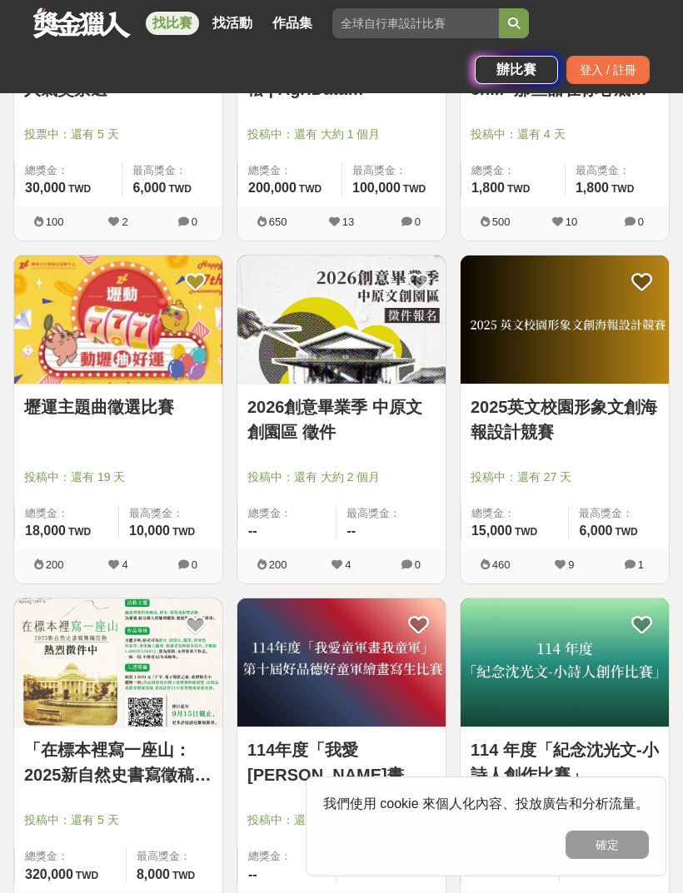
scroll to position [37582, 0]
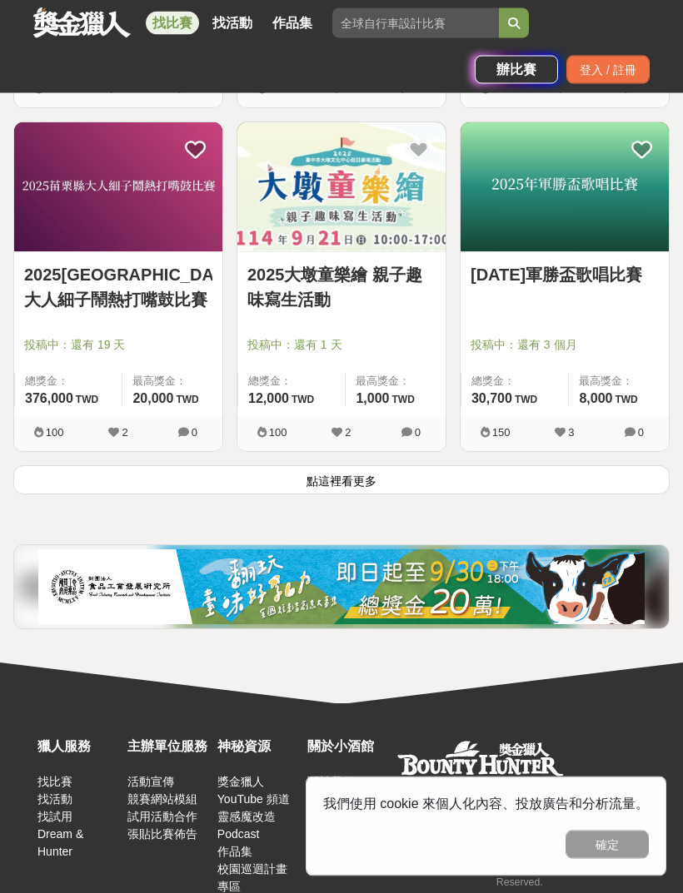
click at [619, 484] on button "點這裡看更多" at bounding box center [341, 480] width 656 height 29
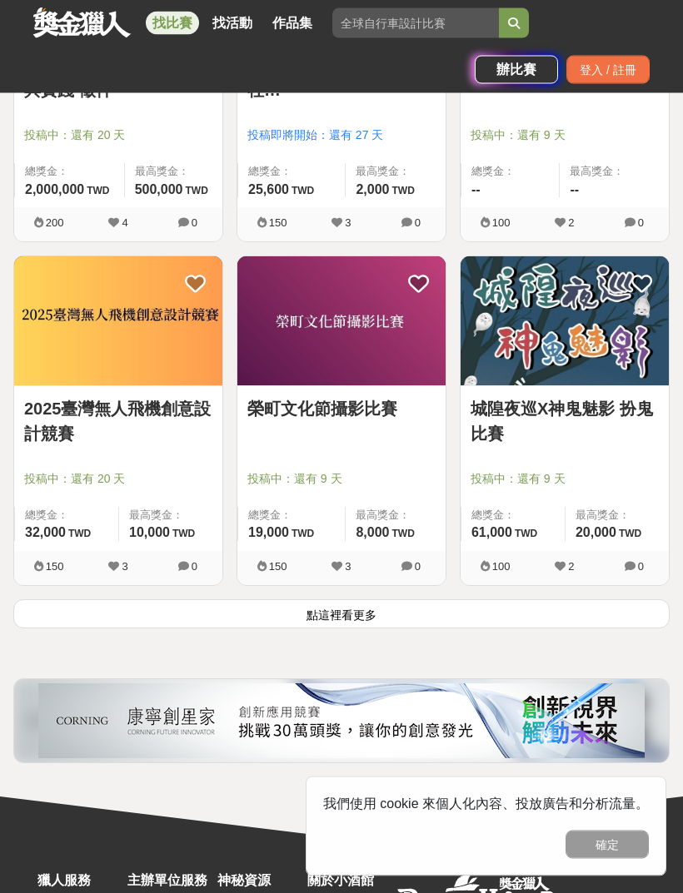
scroll to position [41001, 0]
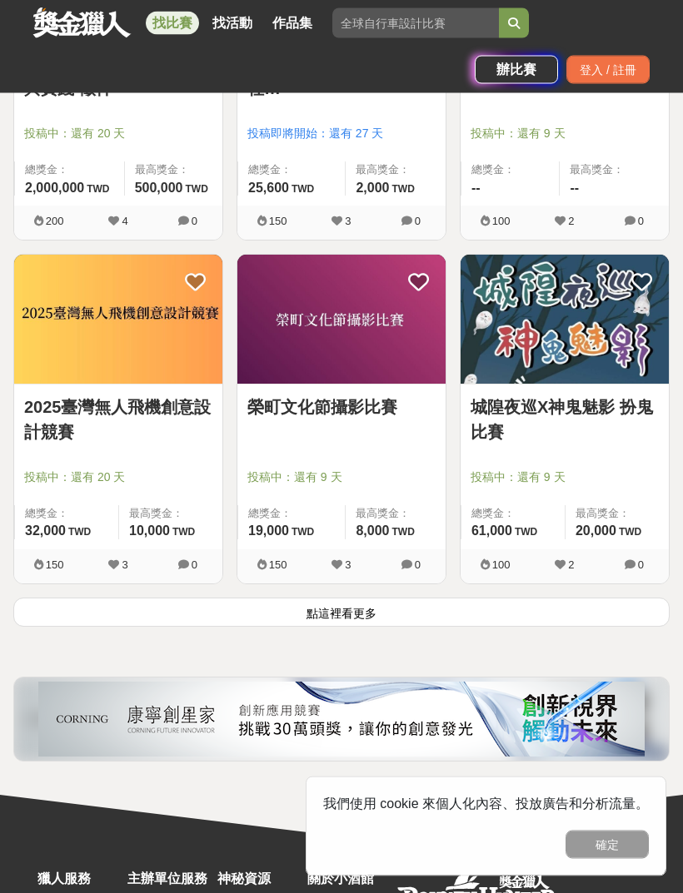
click at [619, 577] on div "100 2 0" at bounding box center [564, 567] width 208 height 34
click at [619, 603] on button "點這裡看更多" at bounding box center [341, 613] width 656 height 29
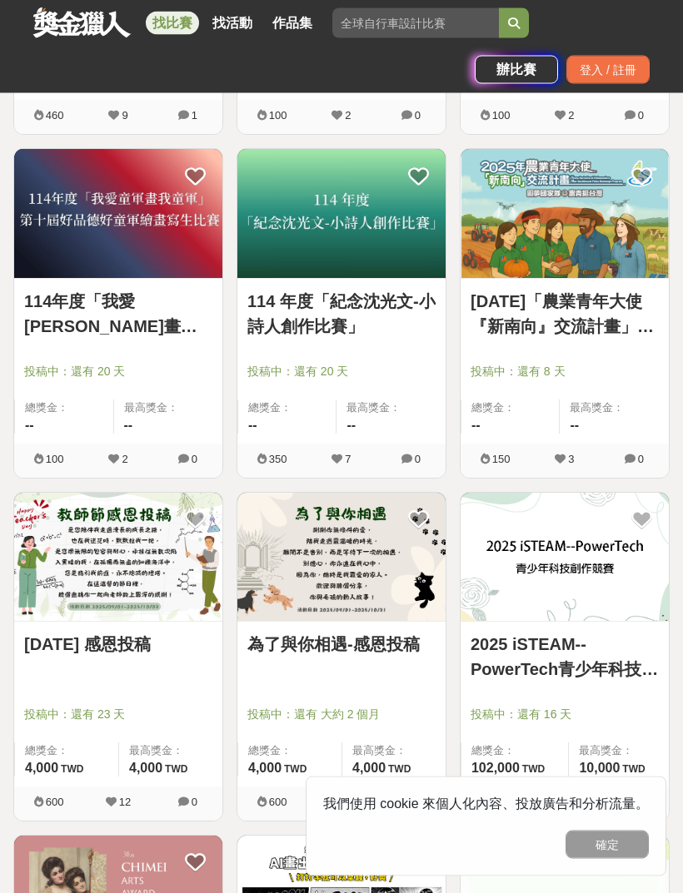
scroll to position [42137, 0]
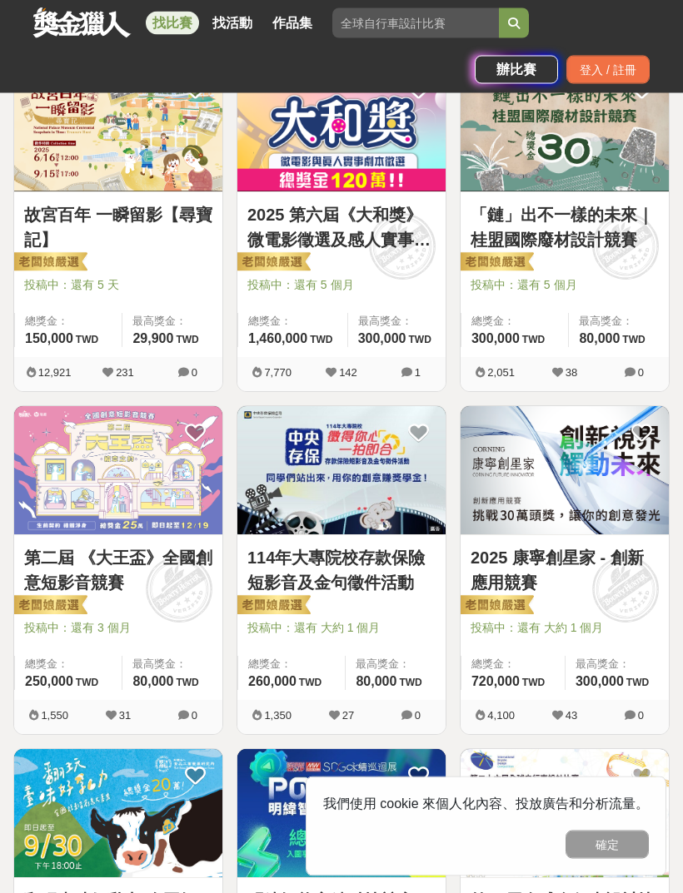
scroll to position [645, 0]
